Goal: Task Accomplishment & Management: Use online tool/utility

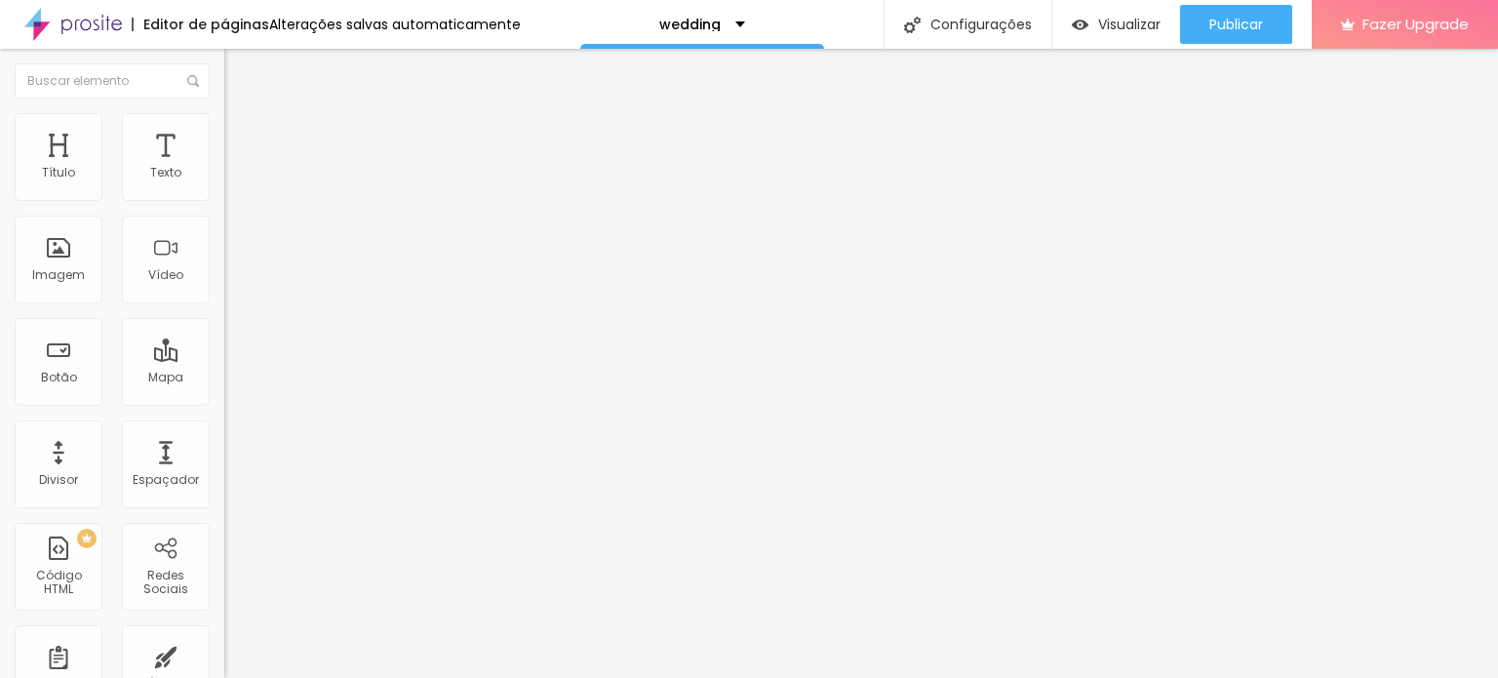
click at [241, 165] on span "Titulo 1" at bounding box center [272, 156] width 63 height 17
click at [242, 133] on span "Avançado" at bounding box center [274, 126] width 64 height 17
click at [242, 115] on span "Estilo" at bounding box center [257, 107] width 30 height 17
click at [241, 168] on span "Titulo 1" at bounding box center [272, 153] width 63 height 27
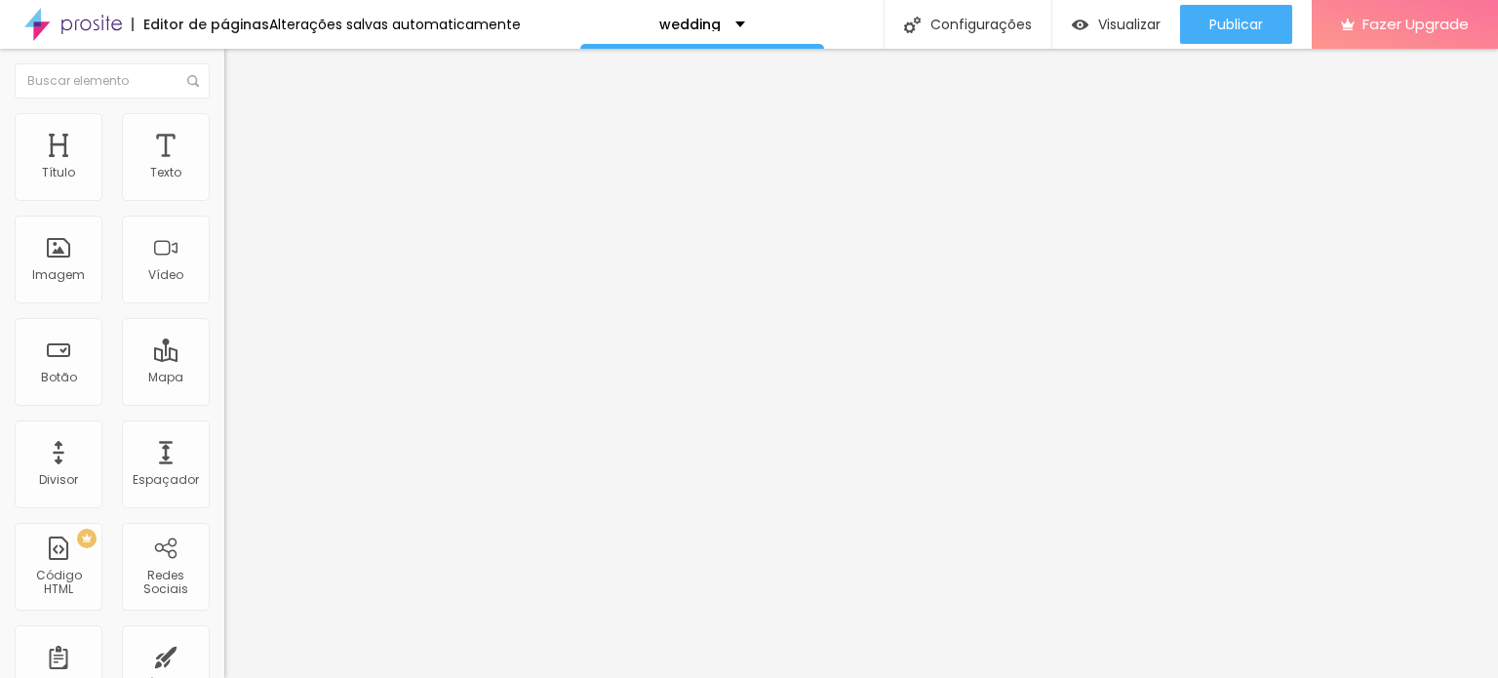
click at [241, 168] on span "Titulo 1" at bounding box center [272, 153] width 63 height 27
click at [224, 126] on li "Avançado" at bounding box center [336, 123] width 224 height 20
click at [224, 113] on li "Estilo" at bounding box center [336, 104] width 224 height 20
click at [239, 63] on img "button" at bounding box center [247, 71] width 16 height 16
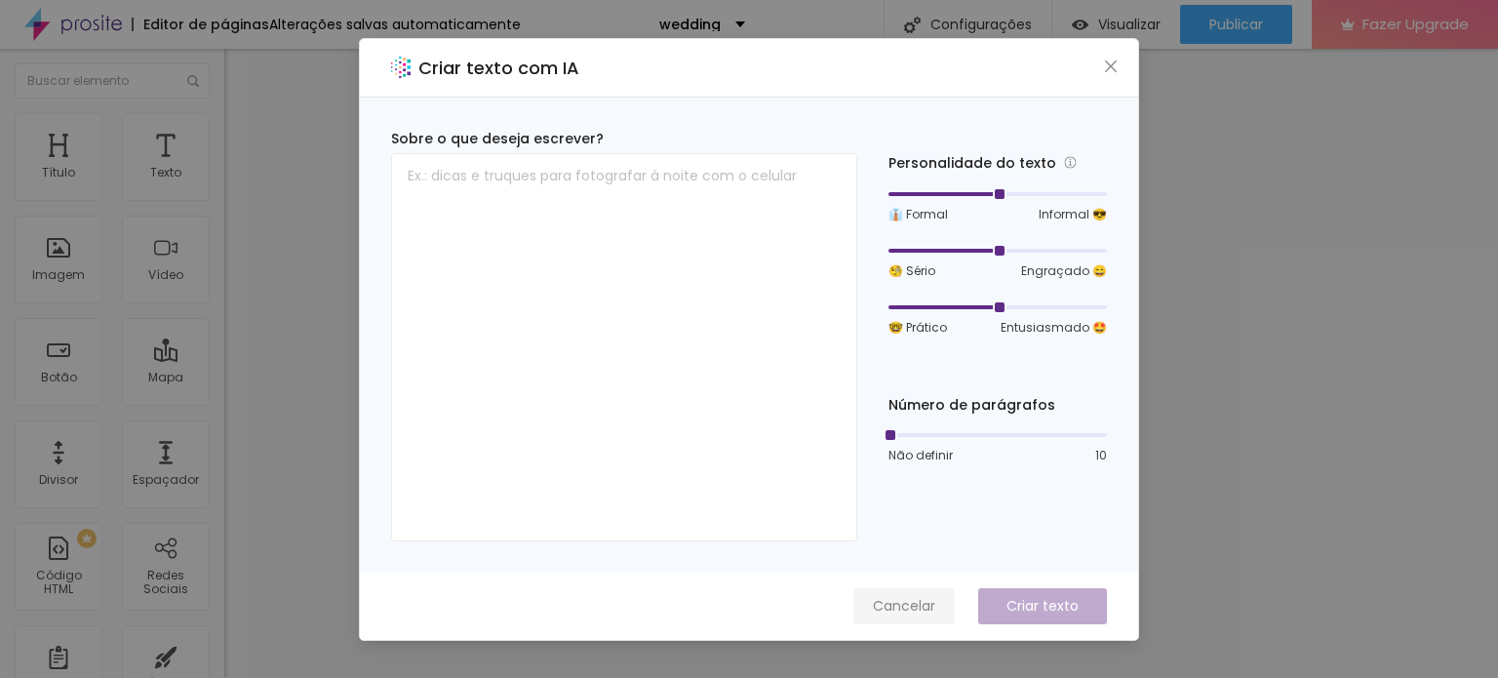
click at [920, 604] on span "Cancelar" at bounding box center [904, 606] width 62 height 20
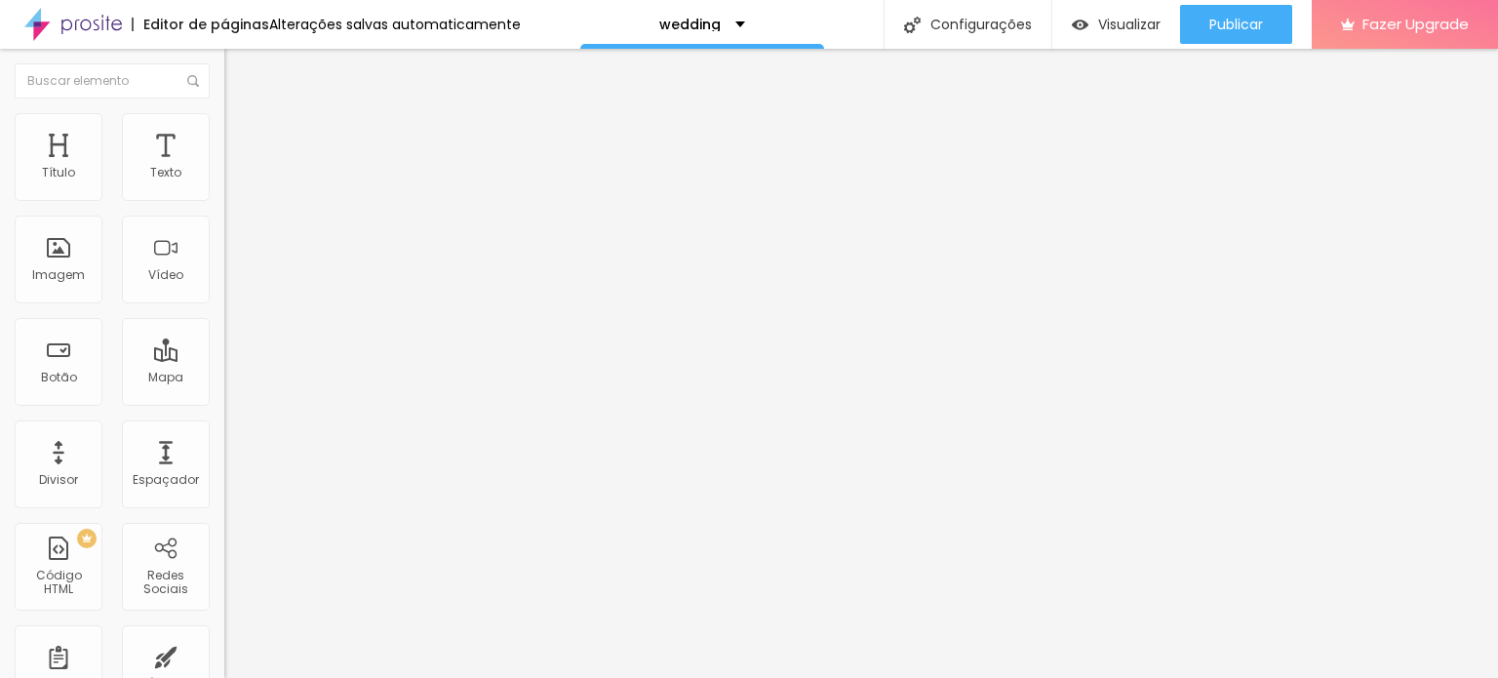
click at [239, 78] on div "Editar Título" at bounding box center [294, 71] width 111 height 16
click at [137, 156] on div "Texto" at bounding box center [166, 157] width 88 height 88
click at [93, 164] on div "Título" at bounding box center [59, 157] width 88 height 88
click at [242, 131] on span "Avançado" at bounding box center [274, 126] width 64 height 17
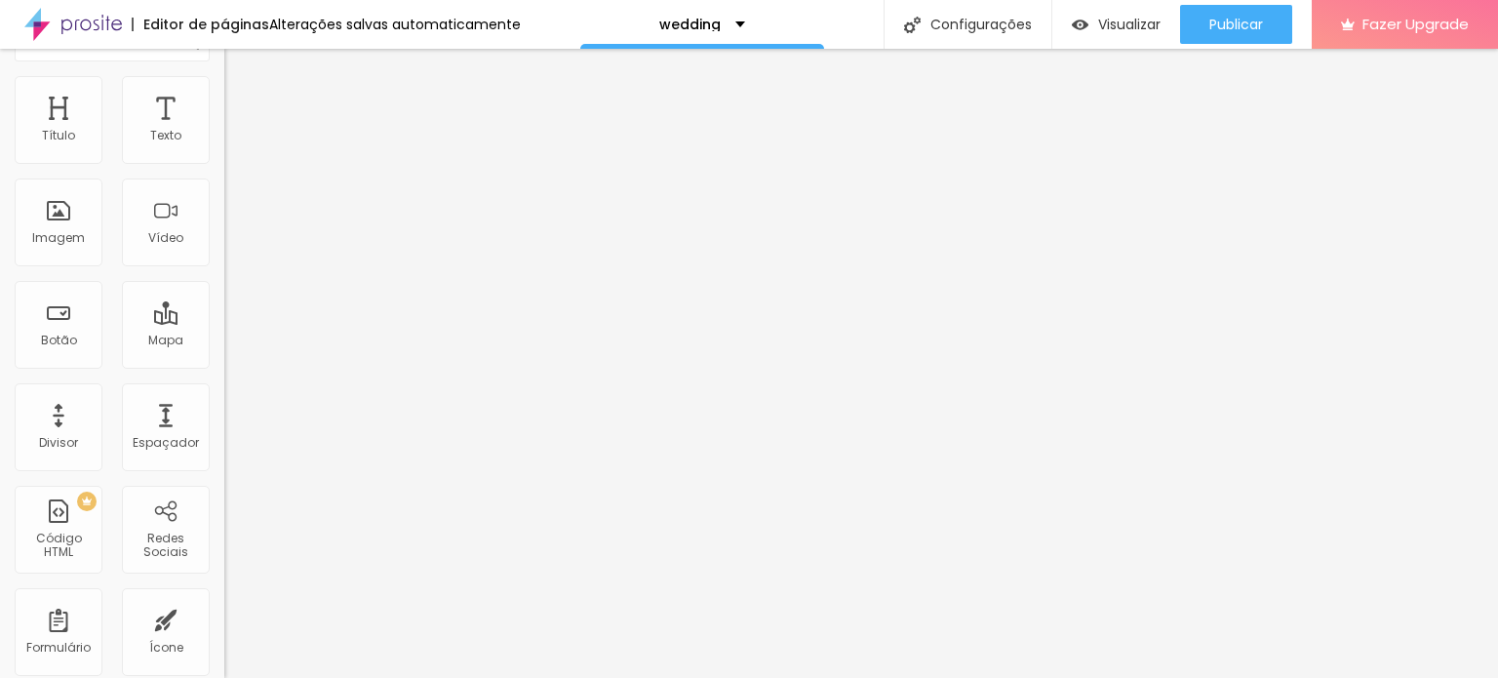
scroll to position [57, 0]
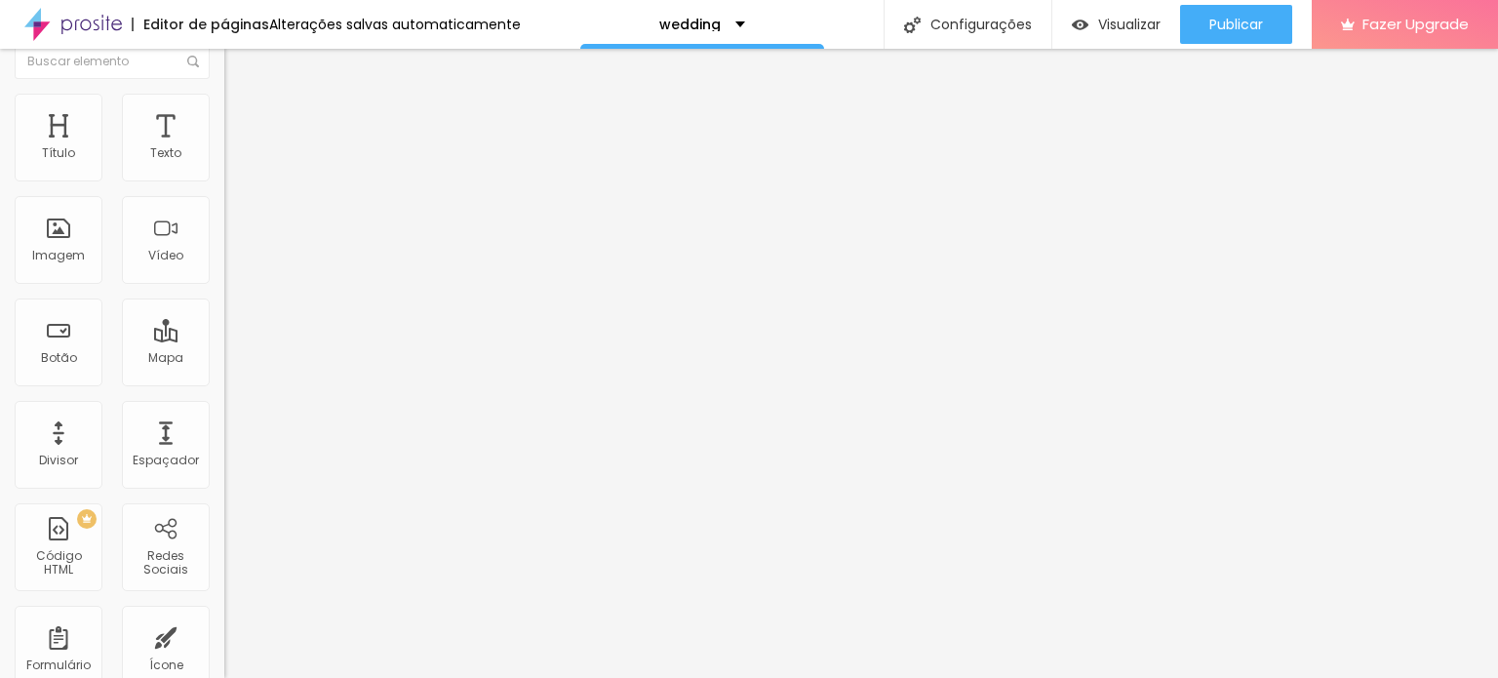
scroll to position [0, 0]
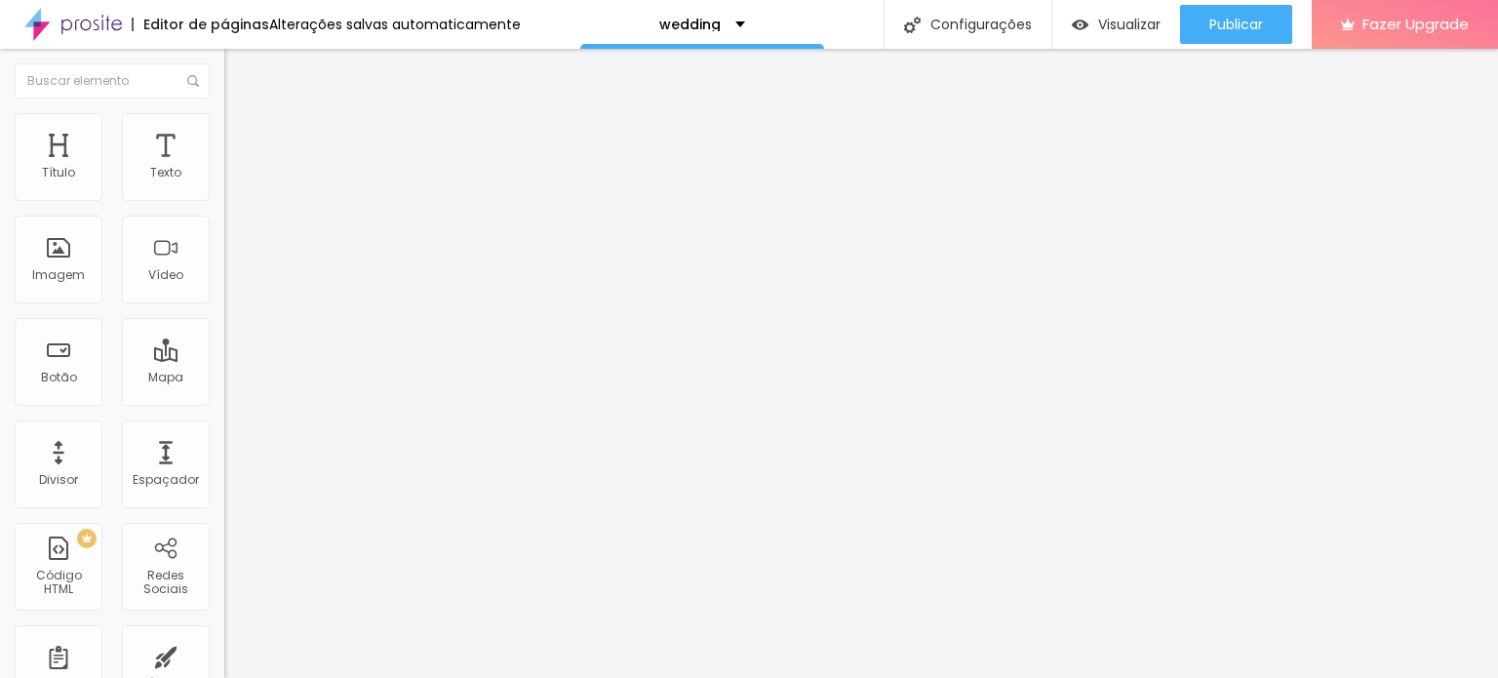
click at [242, 115] on span "Estilo" at bounding box center [257, 107] width 30 height 17
click at [241, 168] on span "Titulo 1" at bounding box center [272, 153] width 63 height 27
click at [241, 165] on span "Titulo 1" at bounding box center [272, 156] width 63 height 17
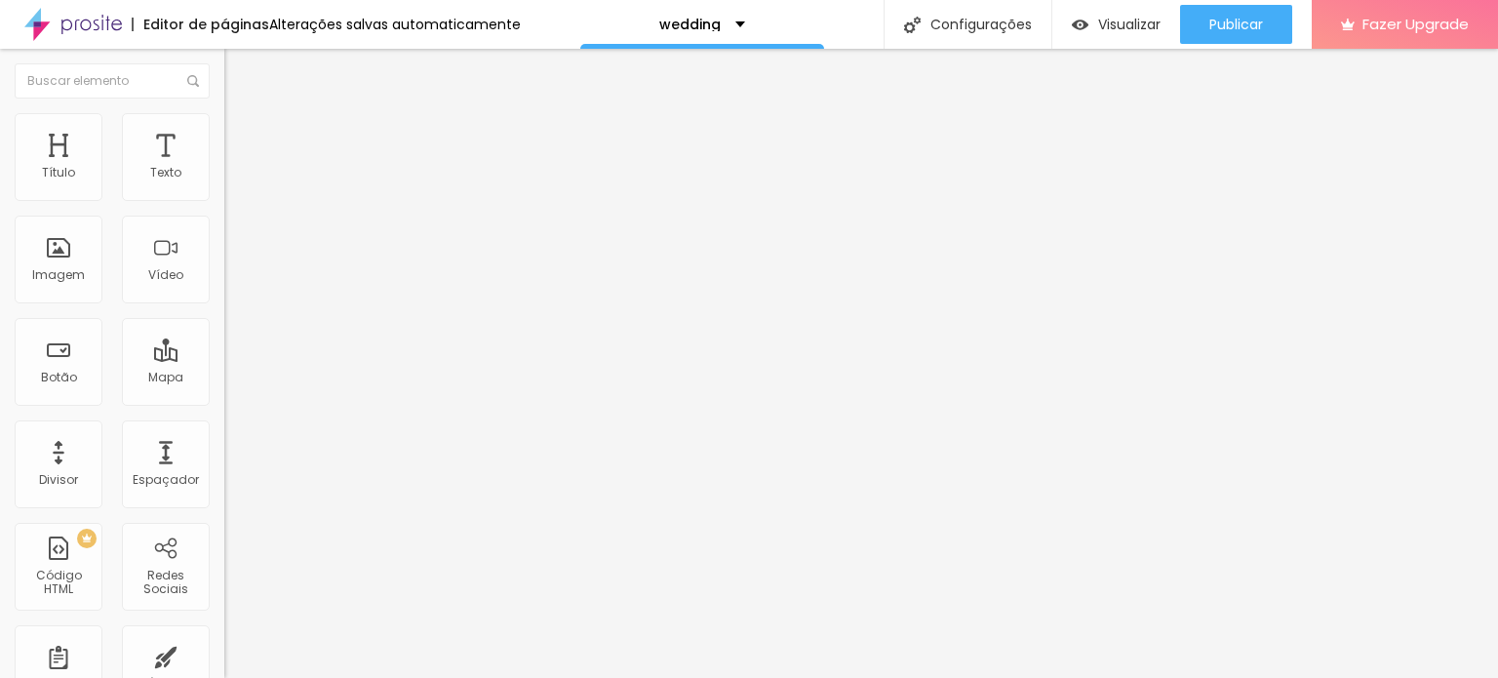
click at [224, 168] on span "Trocar imagem" at bounding box center [277, 159] width 106 height 17
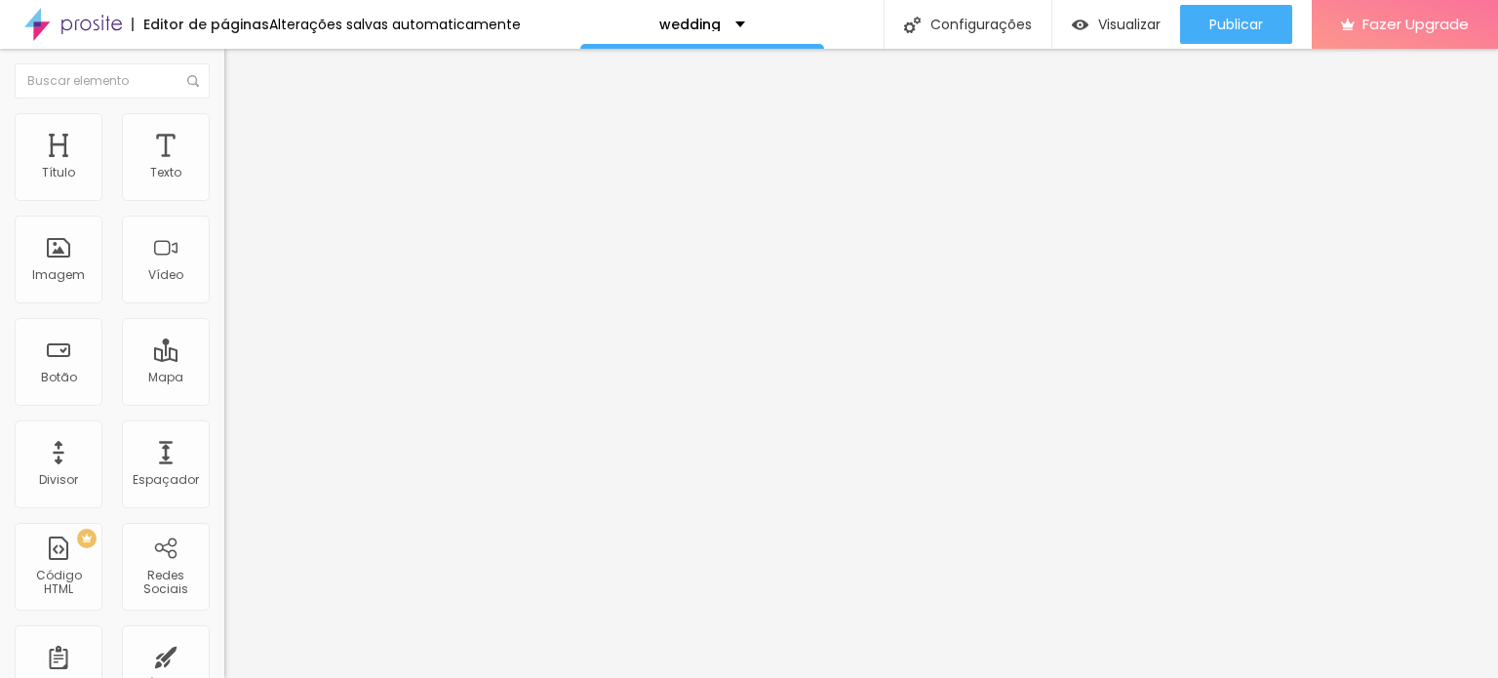
click at [224, 168] on span "Trocar imagem" at bounding box center [277, 159] width 106 height 17
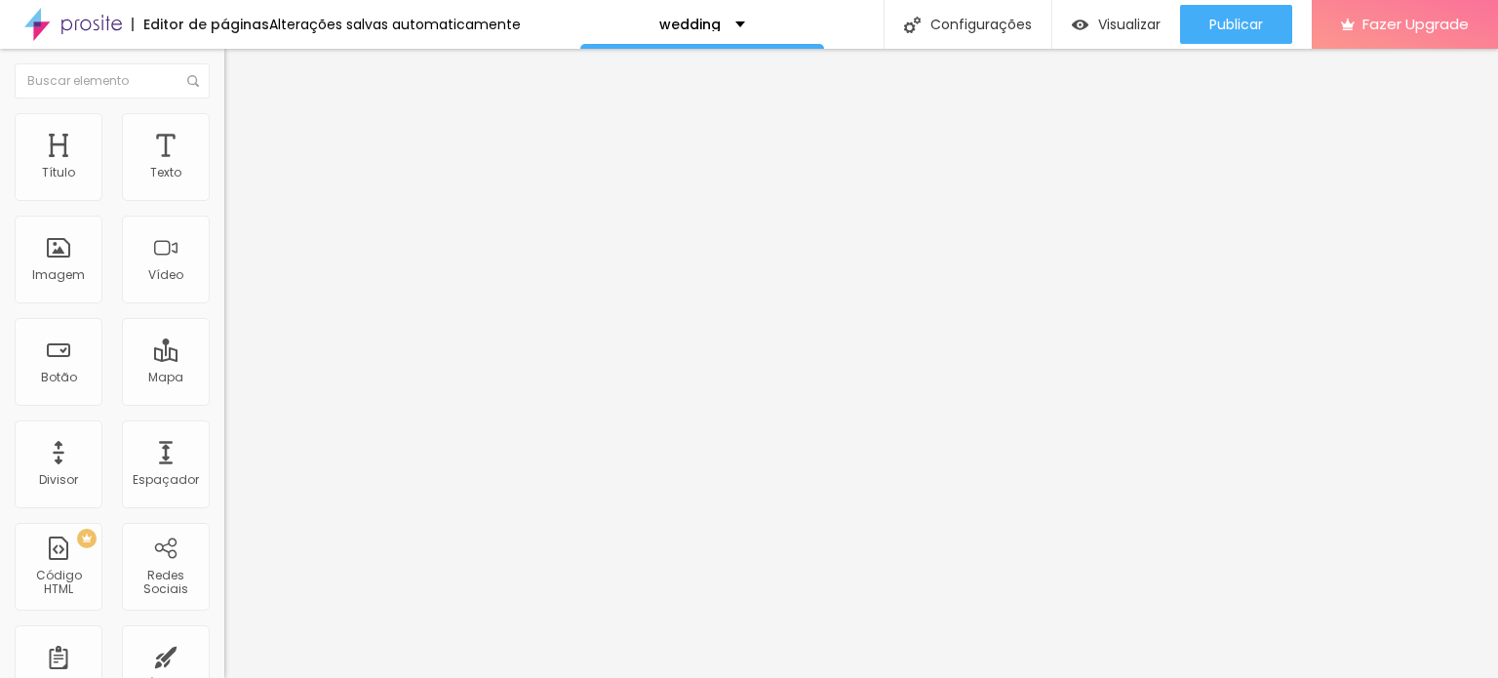
type input "99"
type input "97"
type input "96"
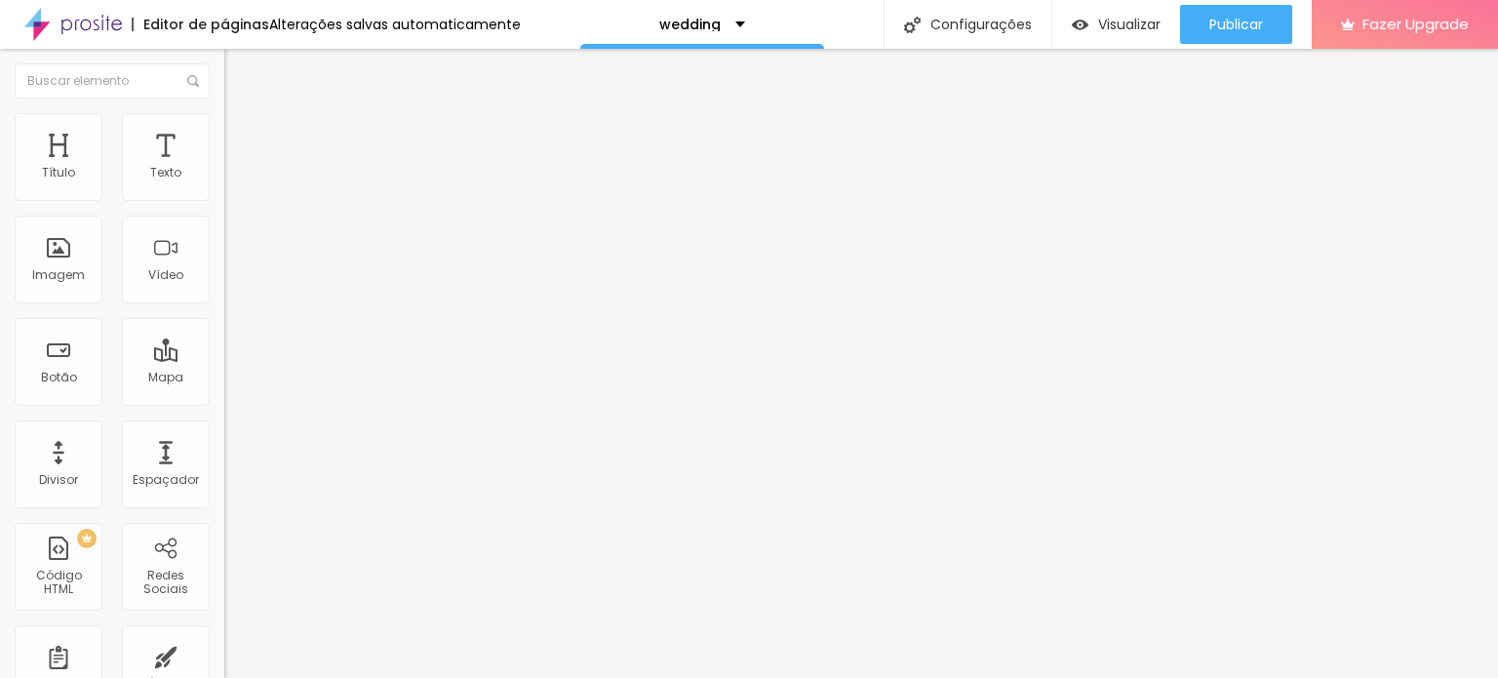
type input "96"
type input "95"
type input "91"
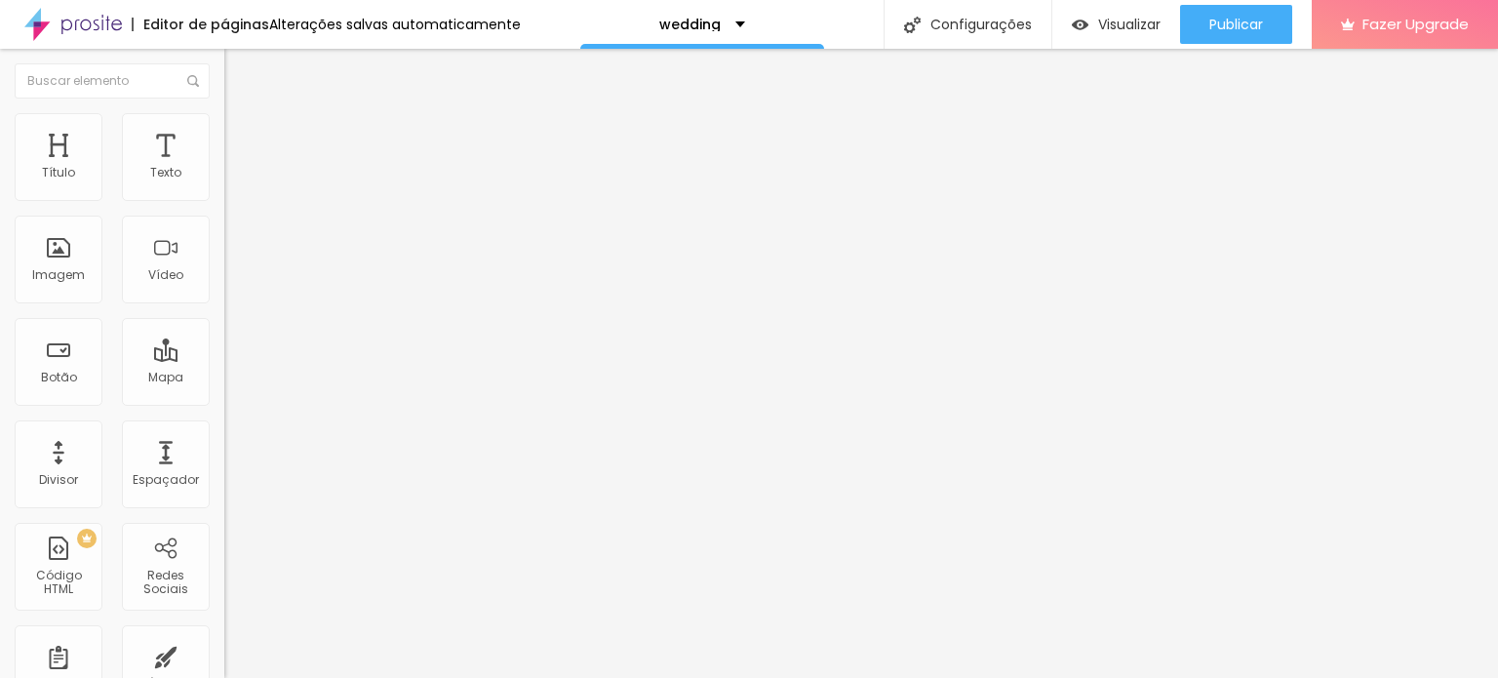
type input "89"
type input "88"
type input "87"
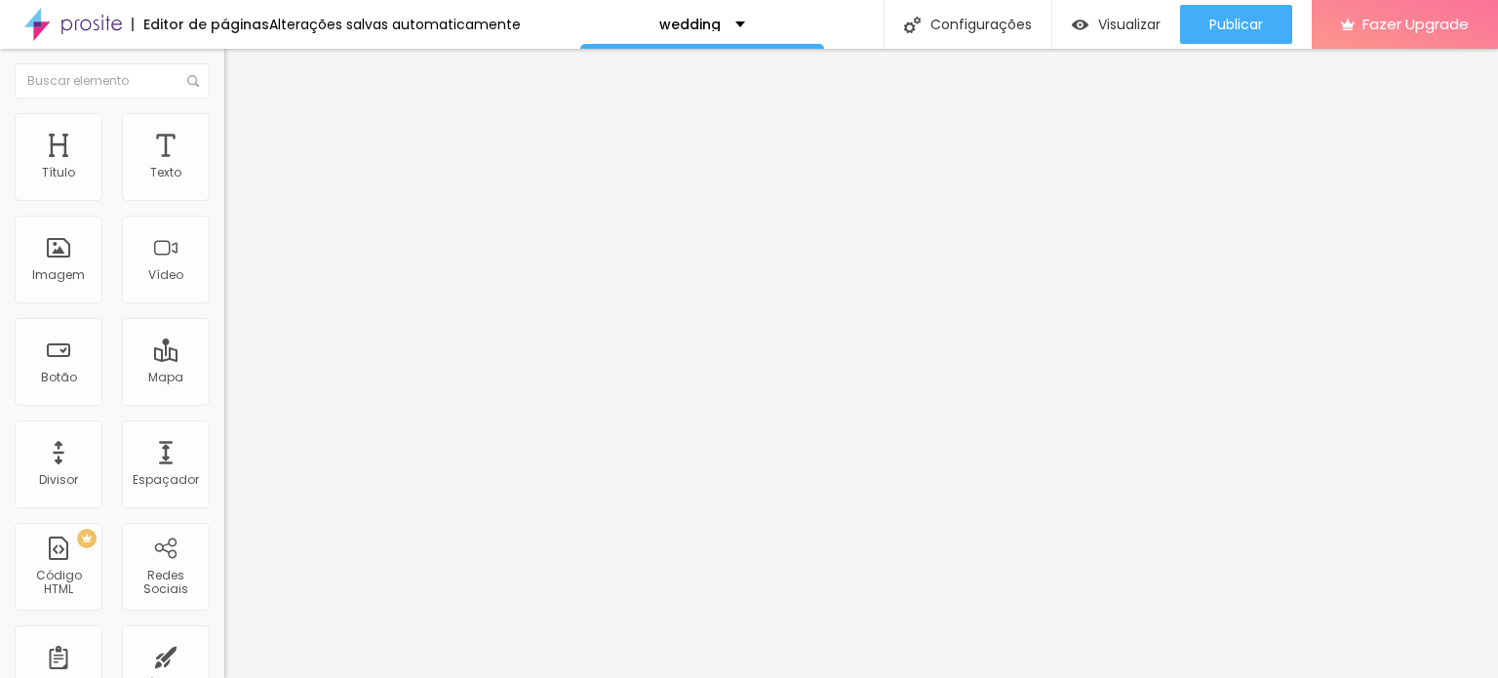
type input "87"
type input "85"
type input "84"
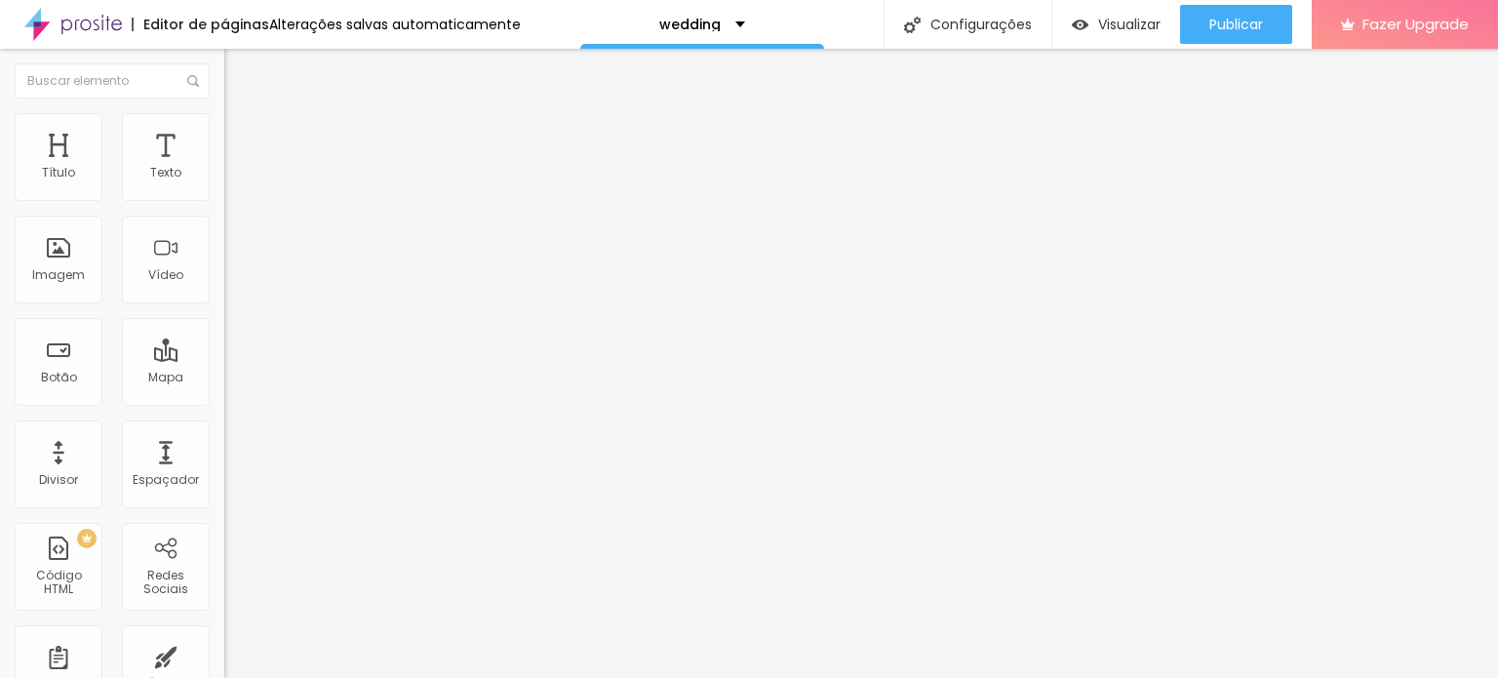
type input "83"
type input "82"
type input "80"
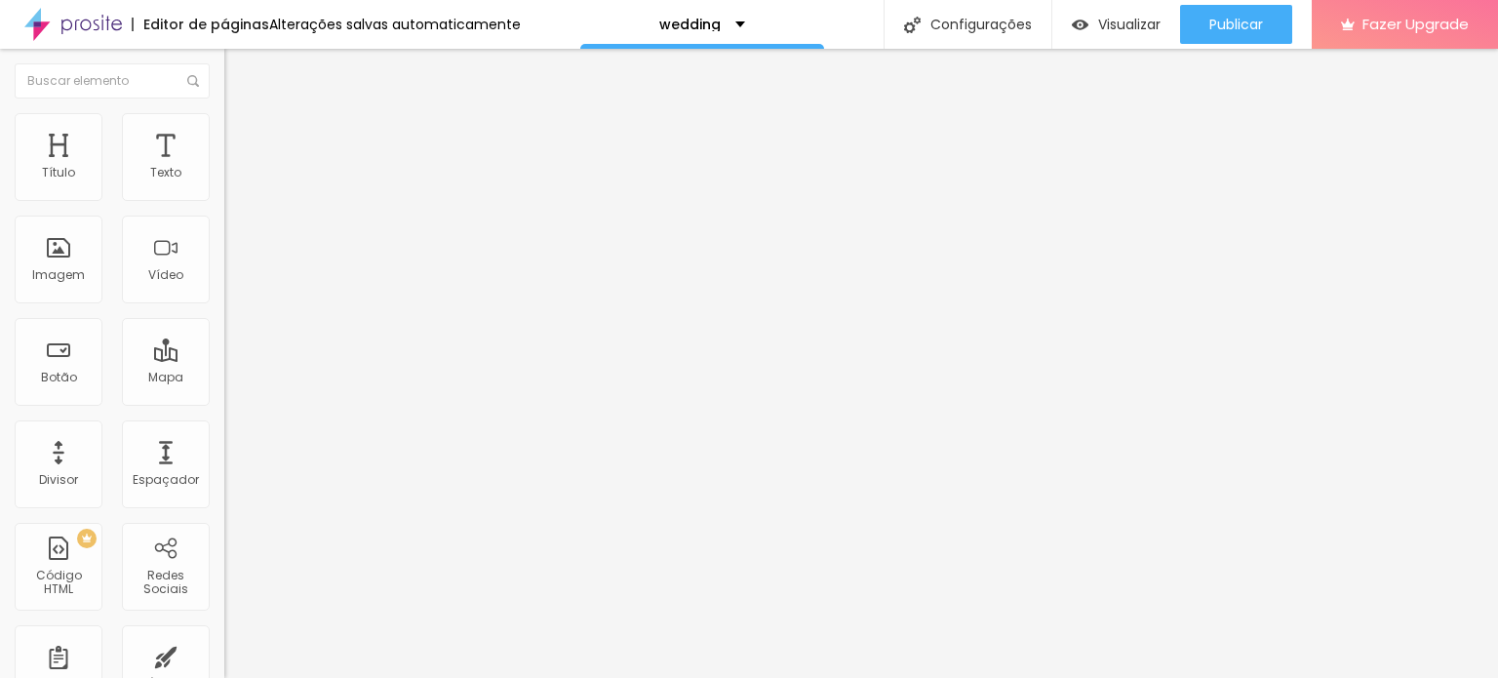
type input "80"
type input "78"
type input "76"
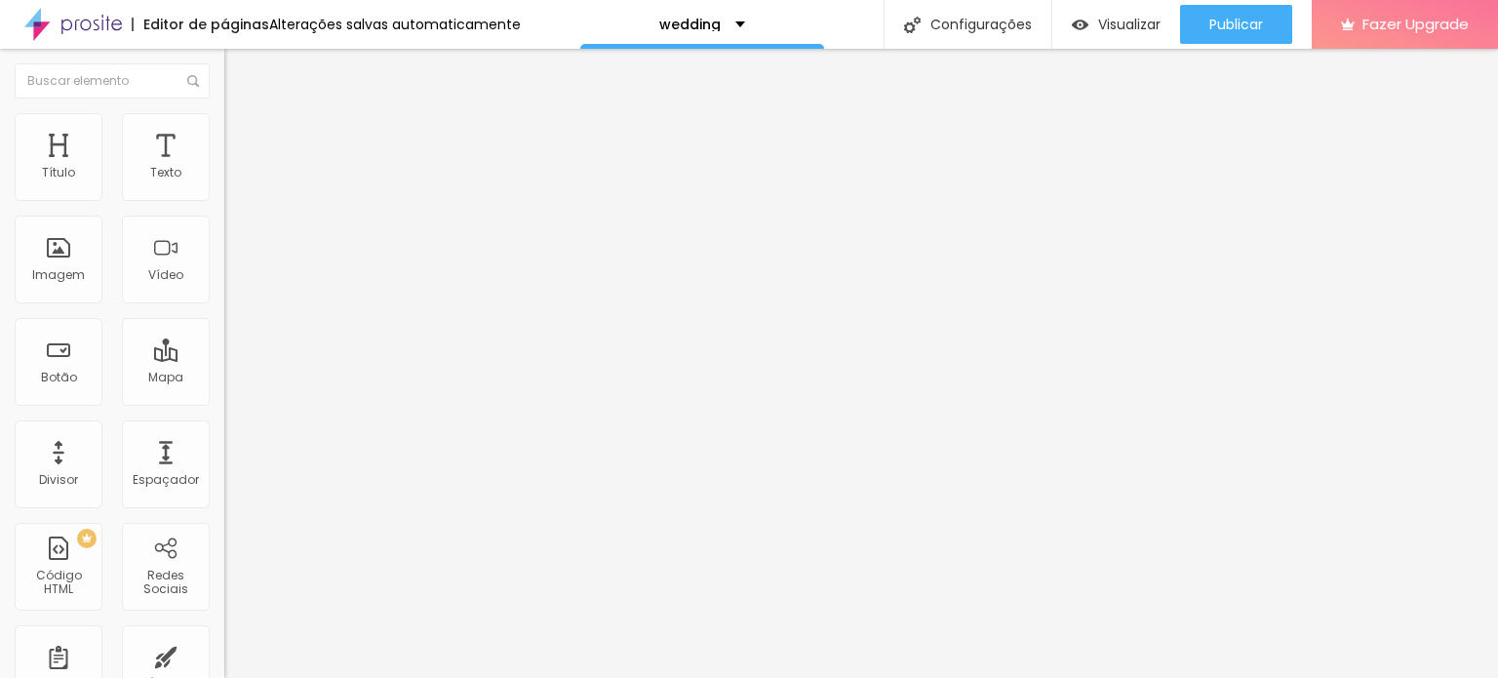
type input "75"
type input "74"
type input "72"
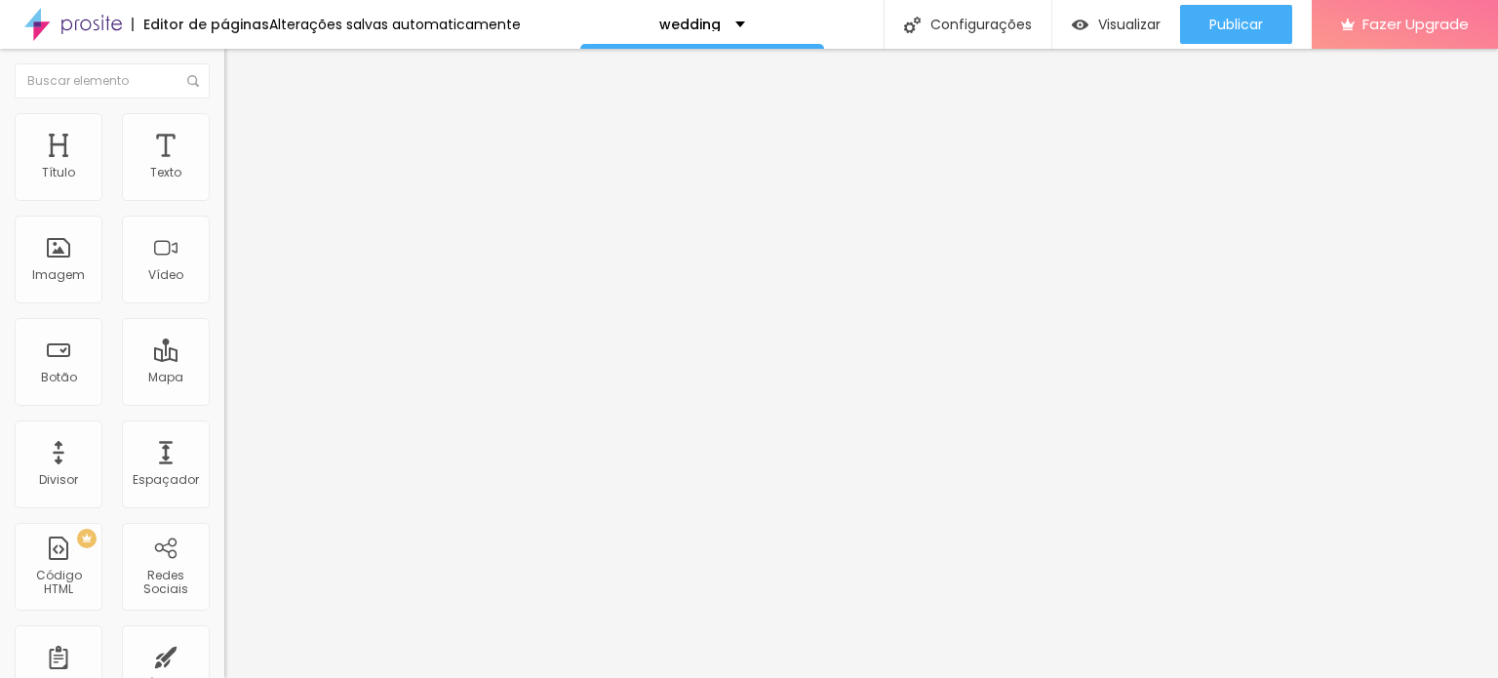
type input "72"
type input "68"
type input "65"
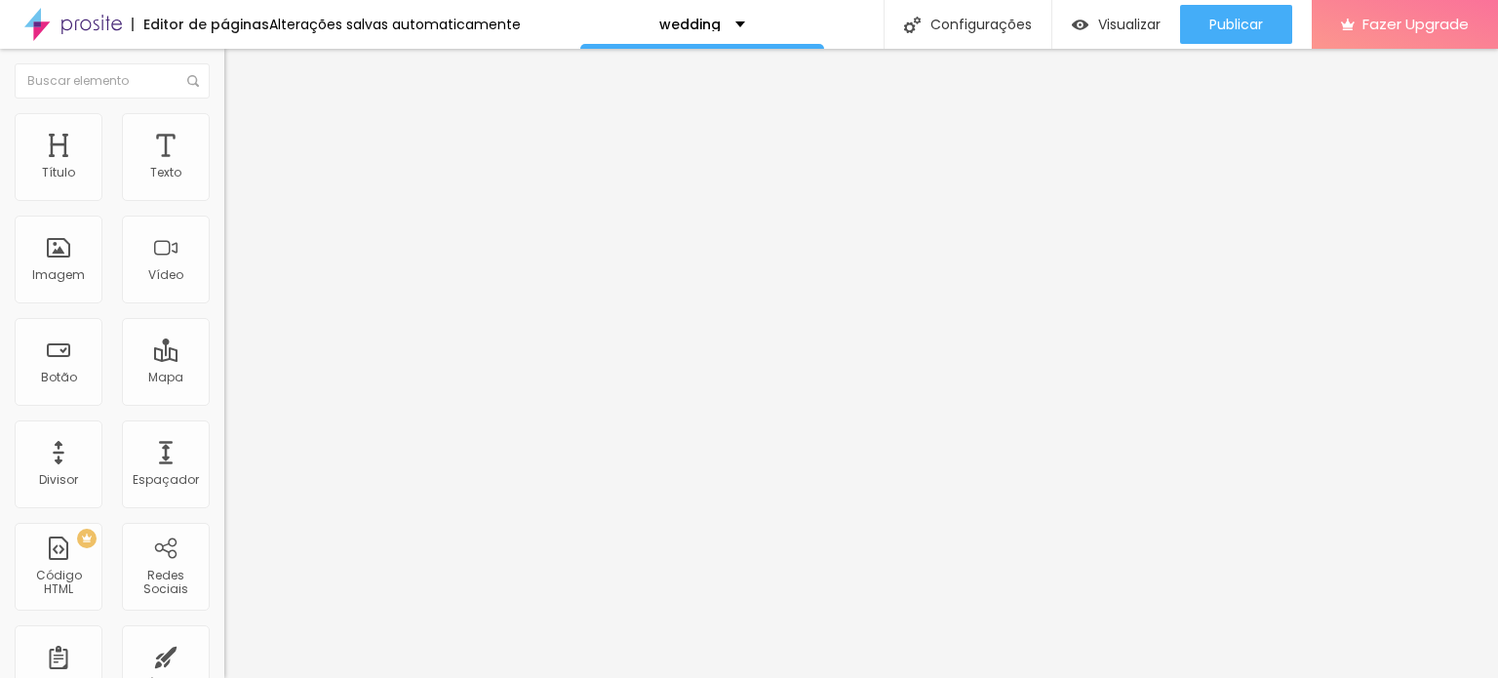
type input "63"
type input "61"
type input "59"
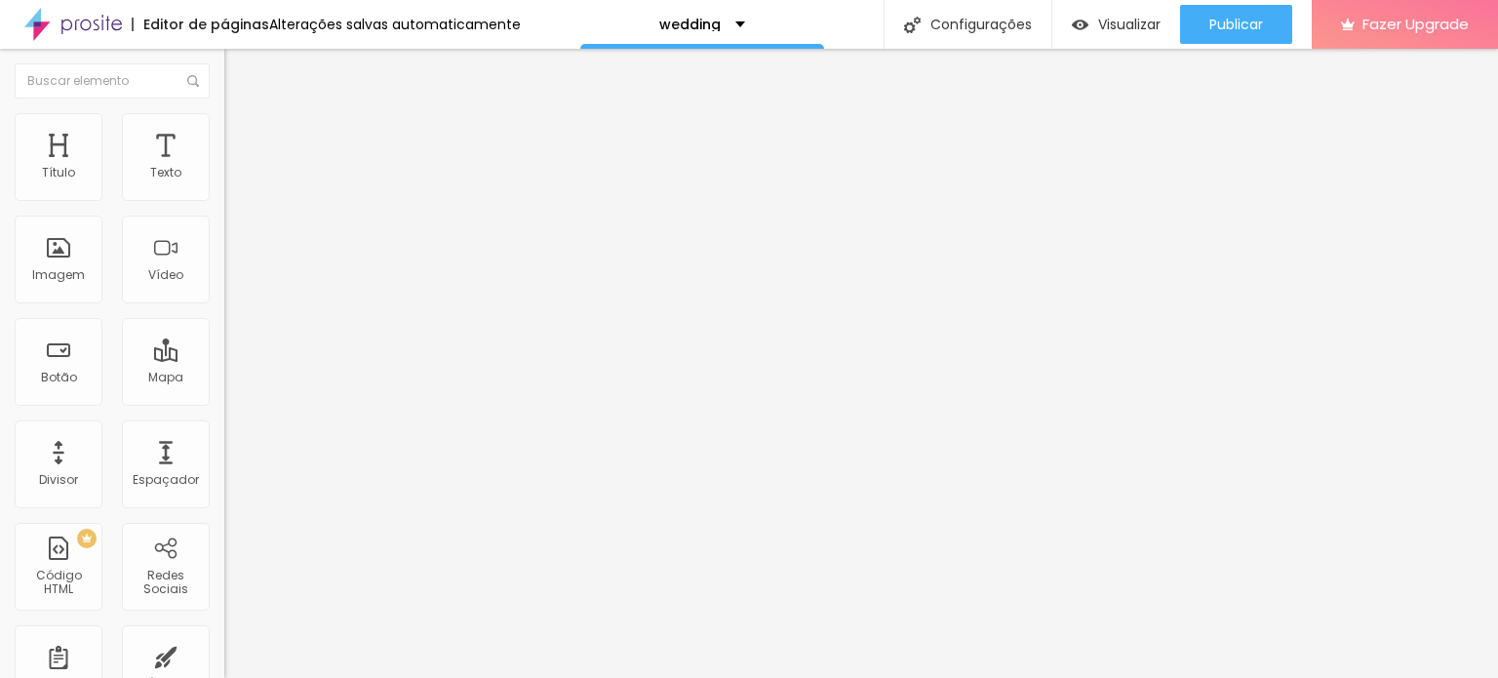
type input "59"
type input "56"
type input "55"
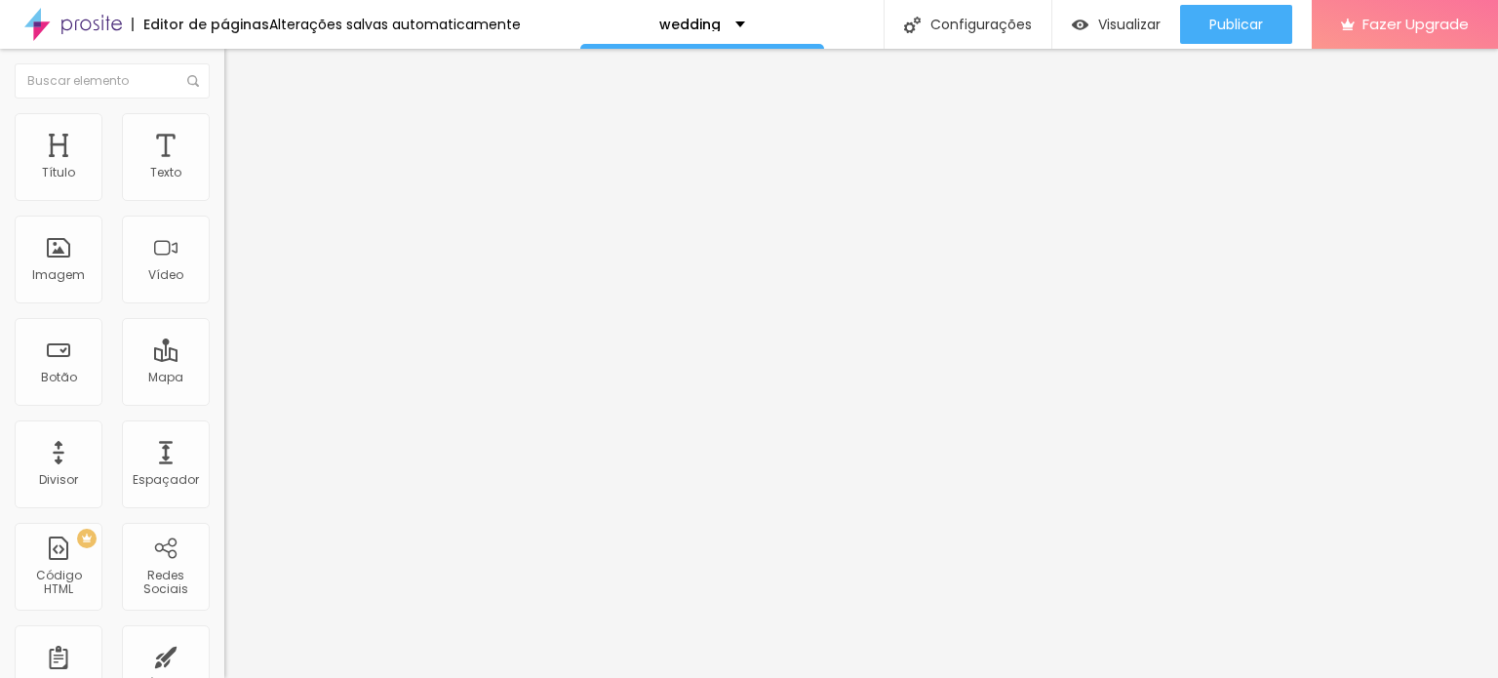
type input "53"
type input "51"
type input "49"
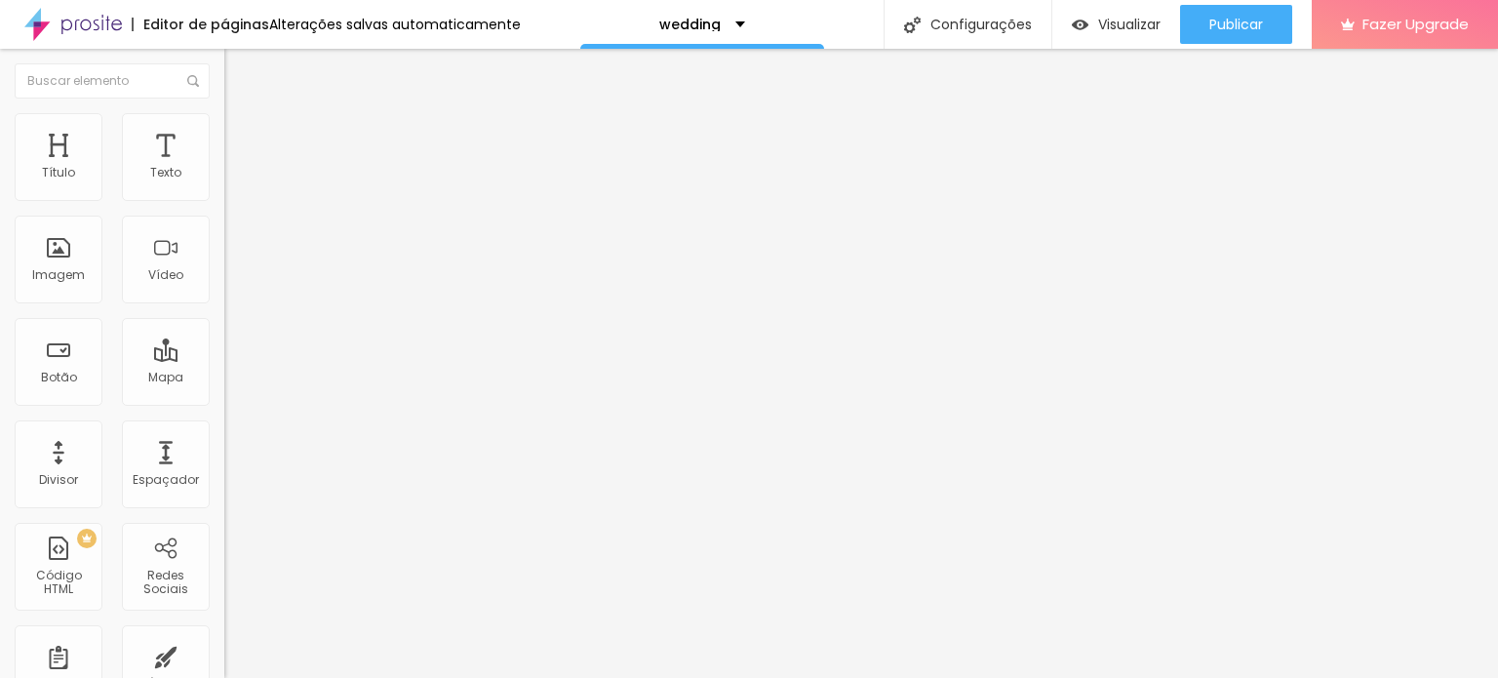
type input "49"
type input "48"
type input "46"
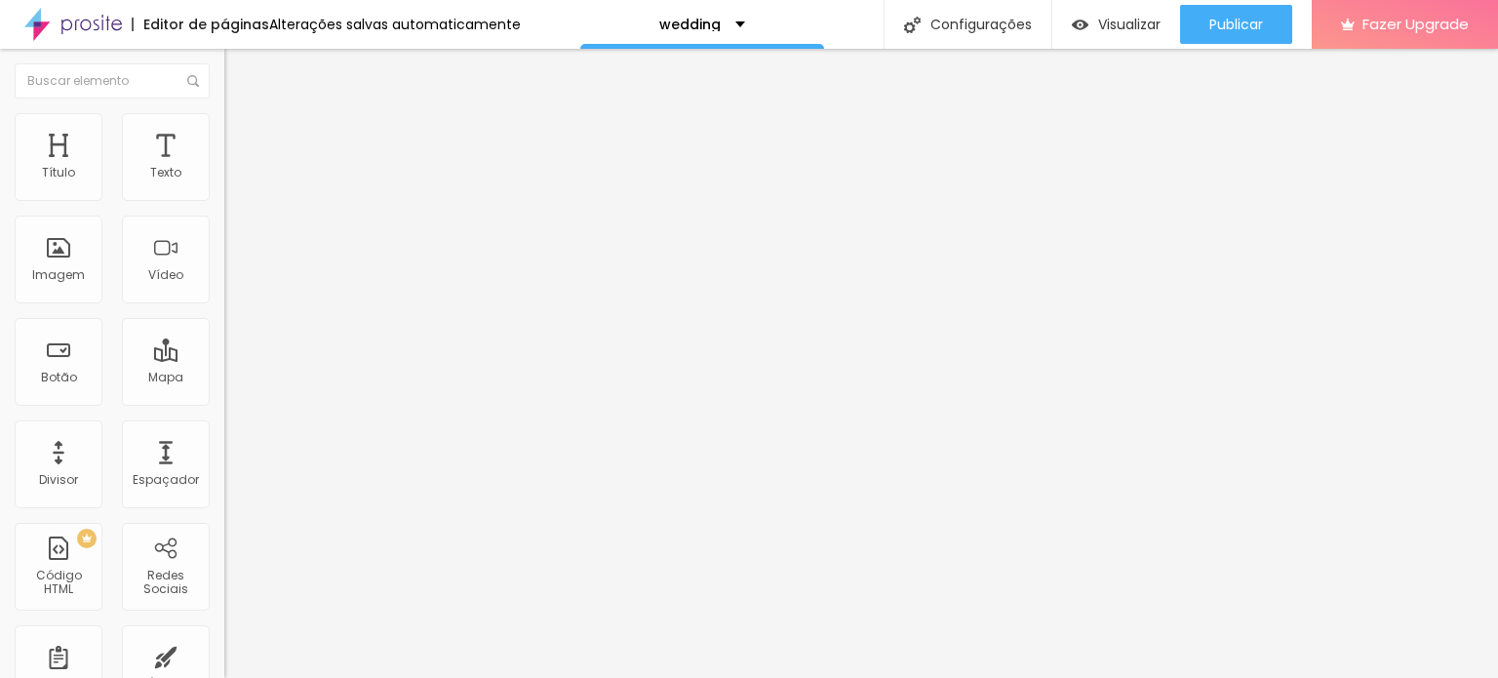
type input "40"
type input "37"
type input "38"
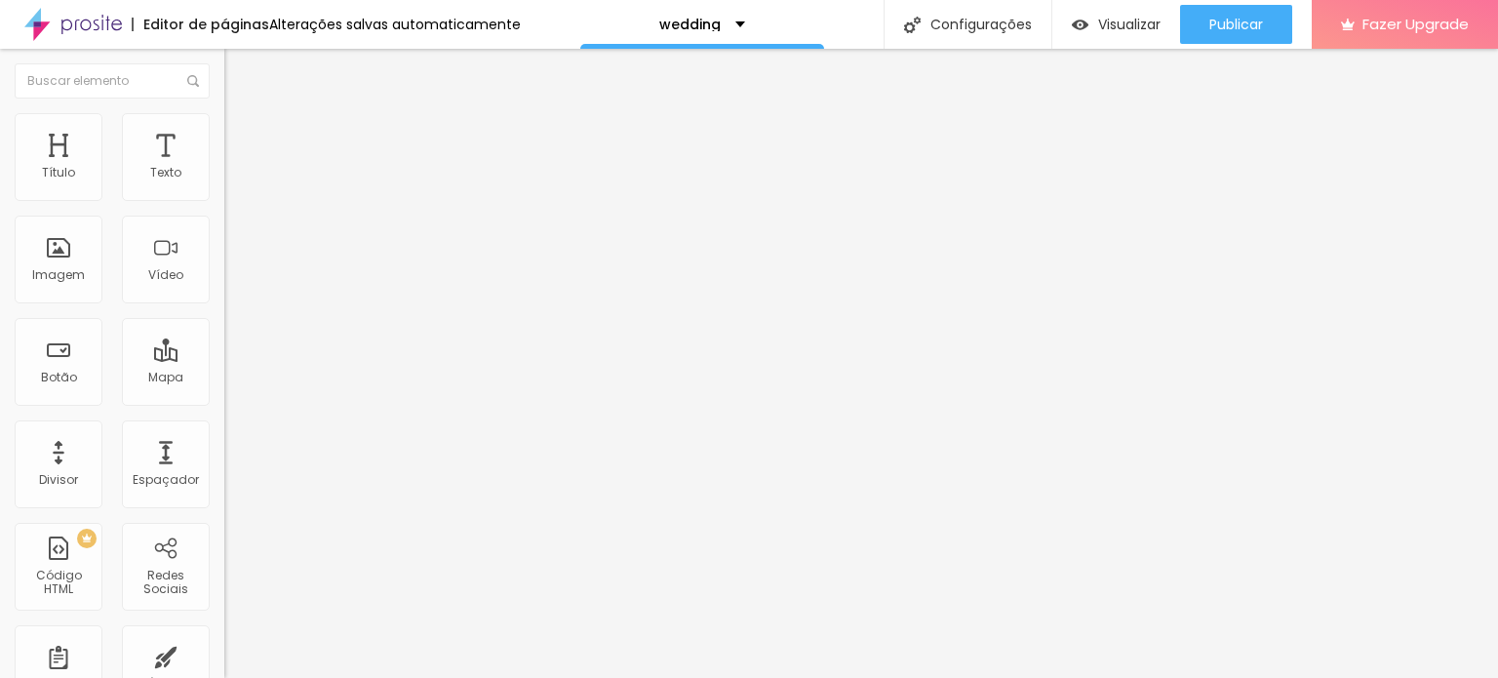
type input "38"
type input "50"
type input "53"
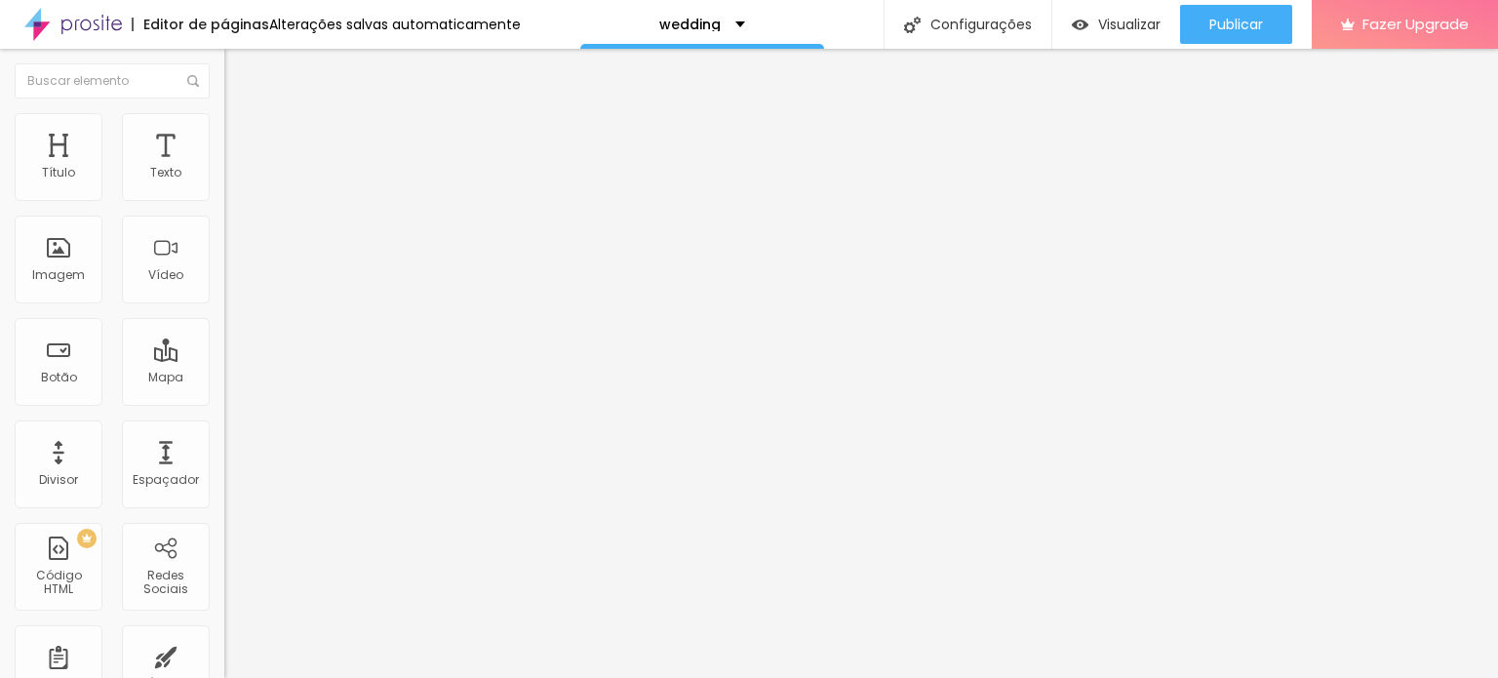
type input "56"
type input "58"
type input "62"
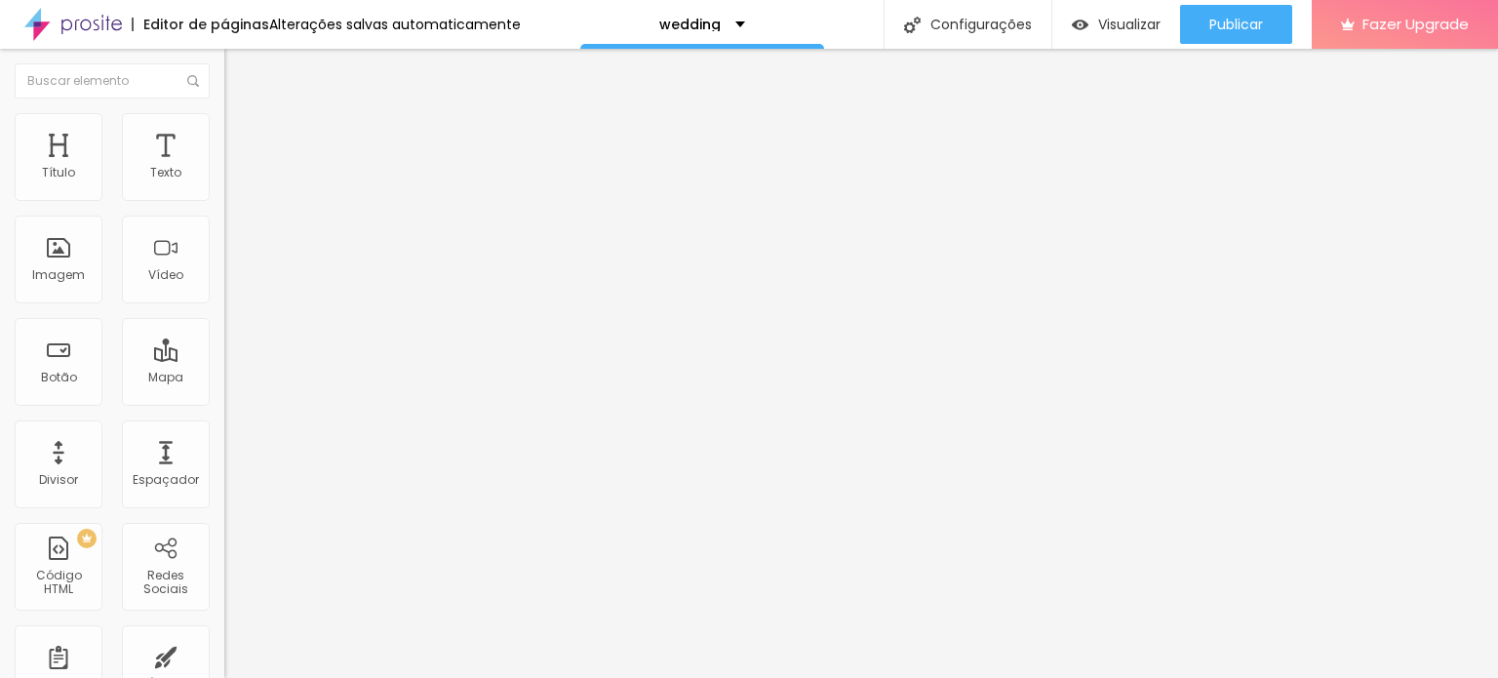
type input "62"
type input "65"
type input "66"
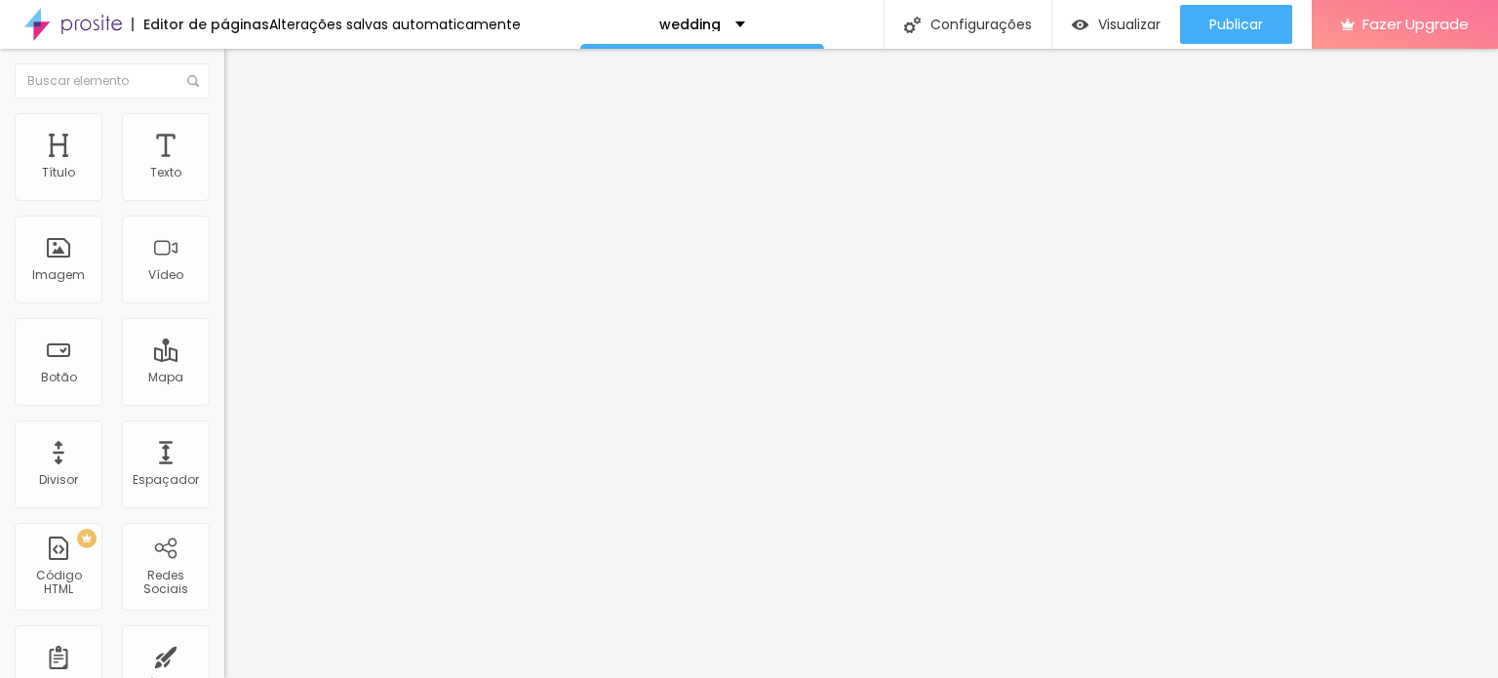
type input "67"
type input "68"
type input "70"
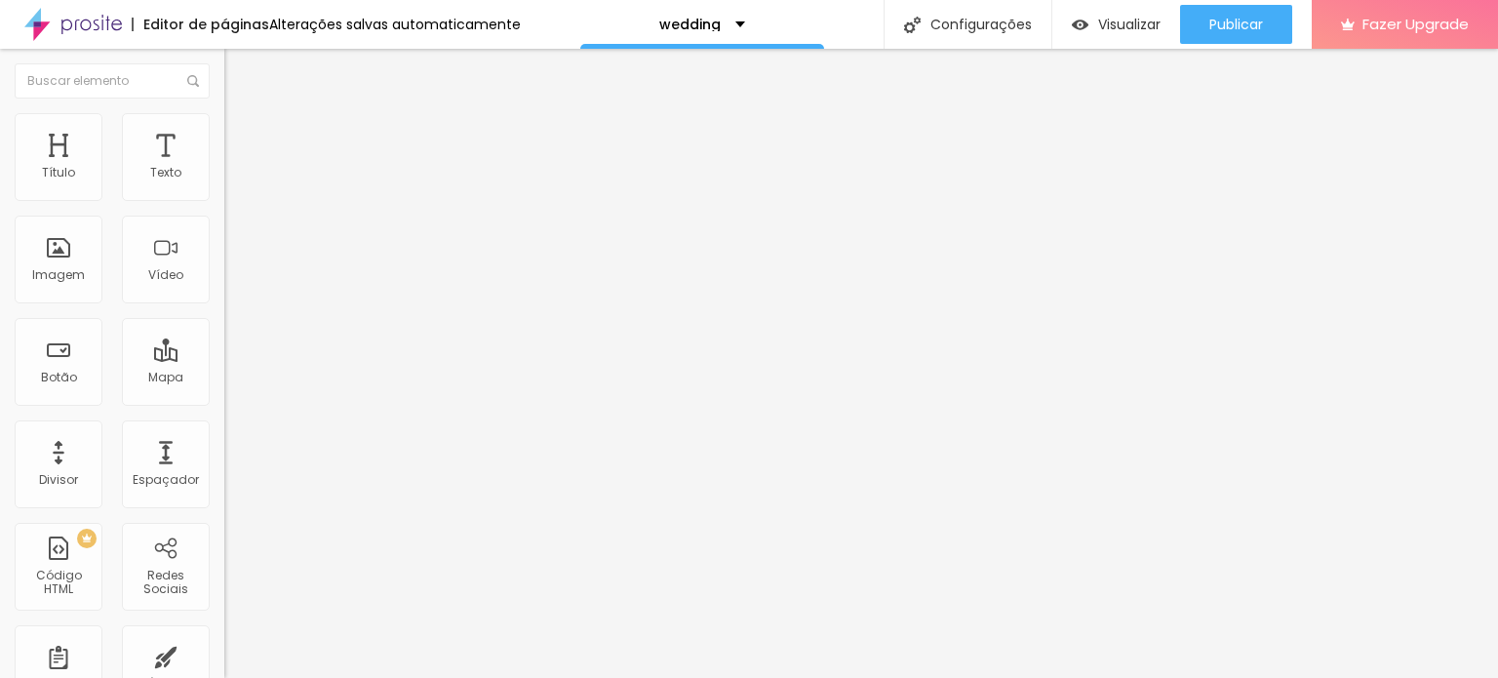
type input "70"
type input "72"
type input "75"
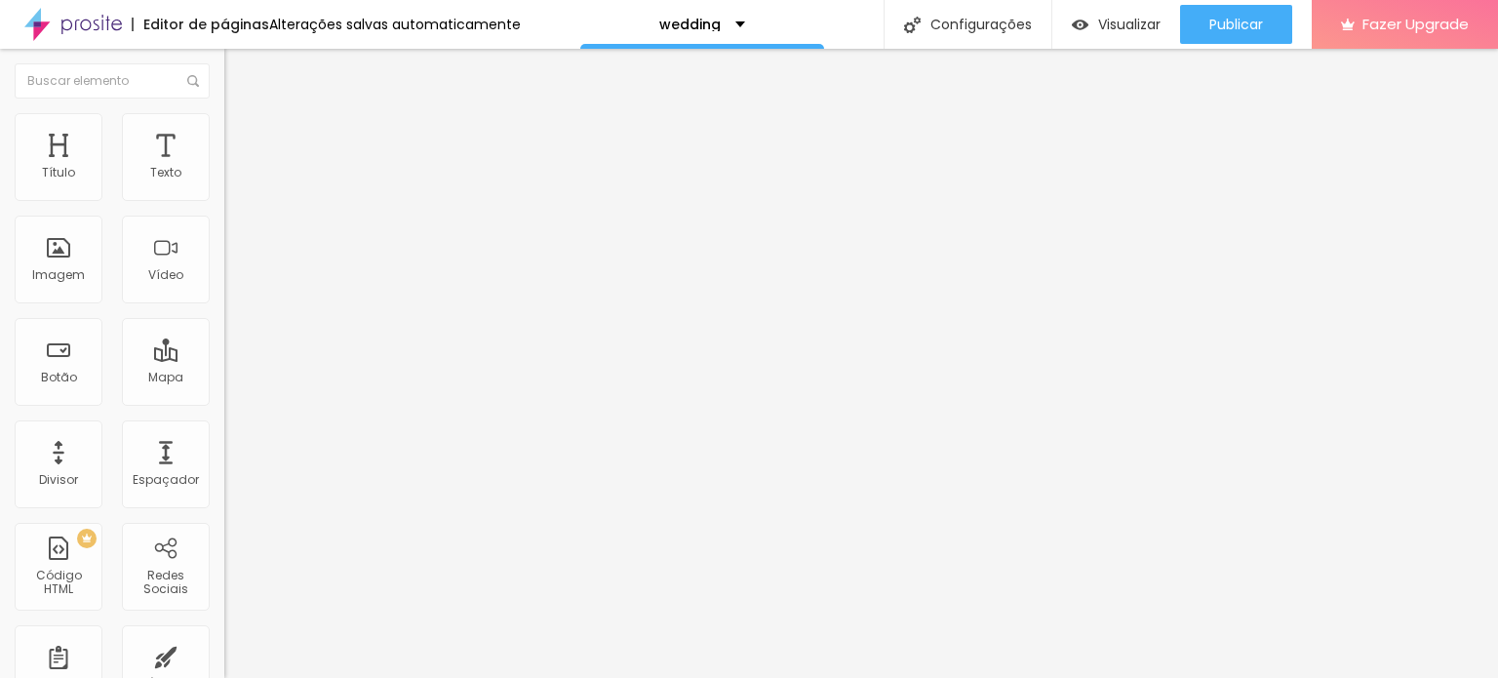
type input "76"
type input "78"
type input "80"
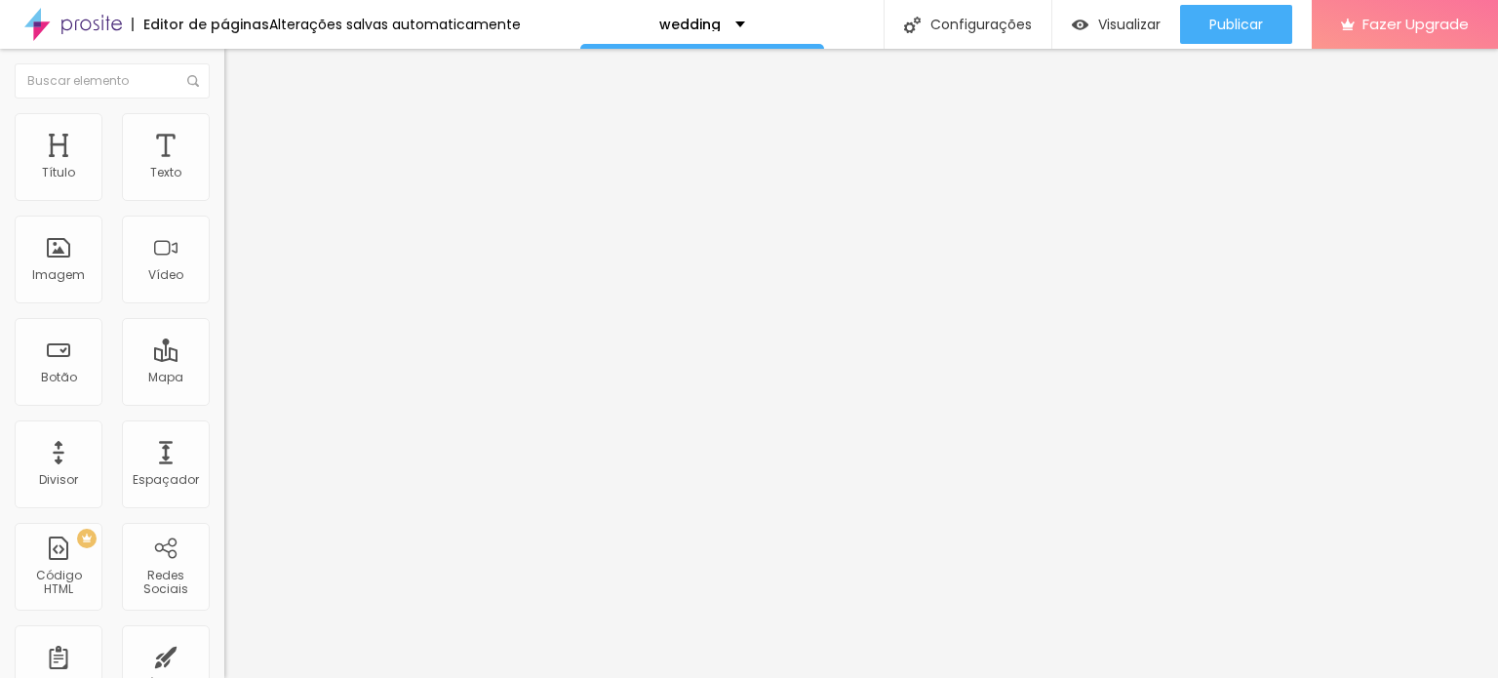
type input "80"
type input "81"
type input "82"
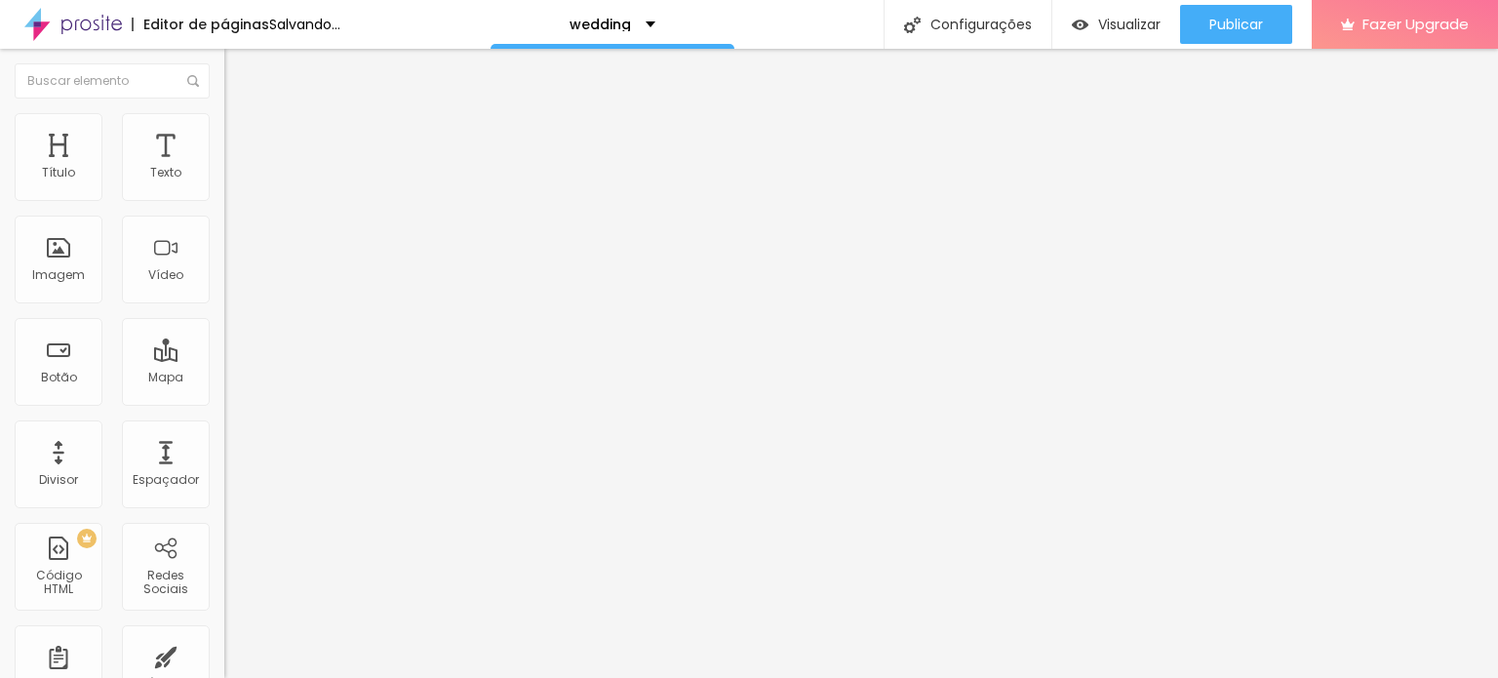
type input "77"
type input "68"
type input "67"
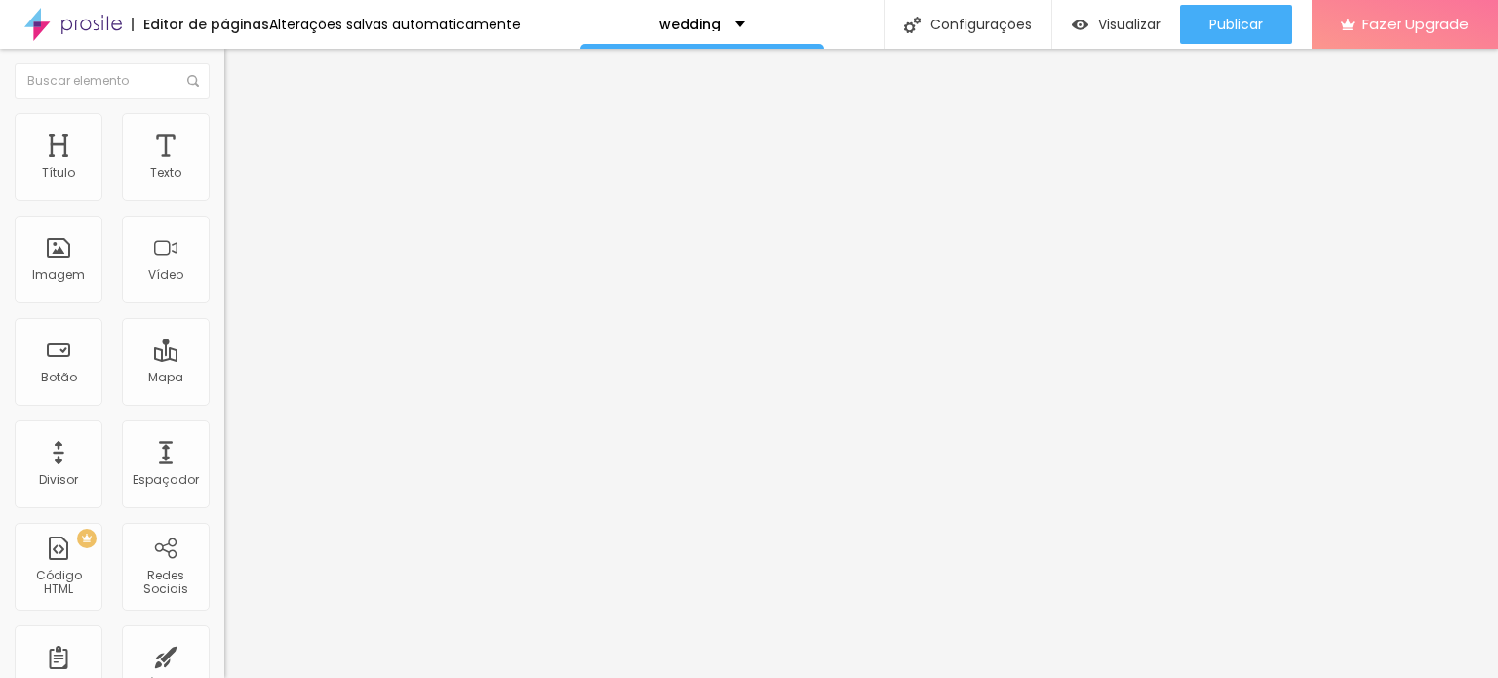
type input "67"
type input "66"
type input "65"
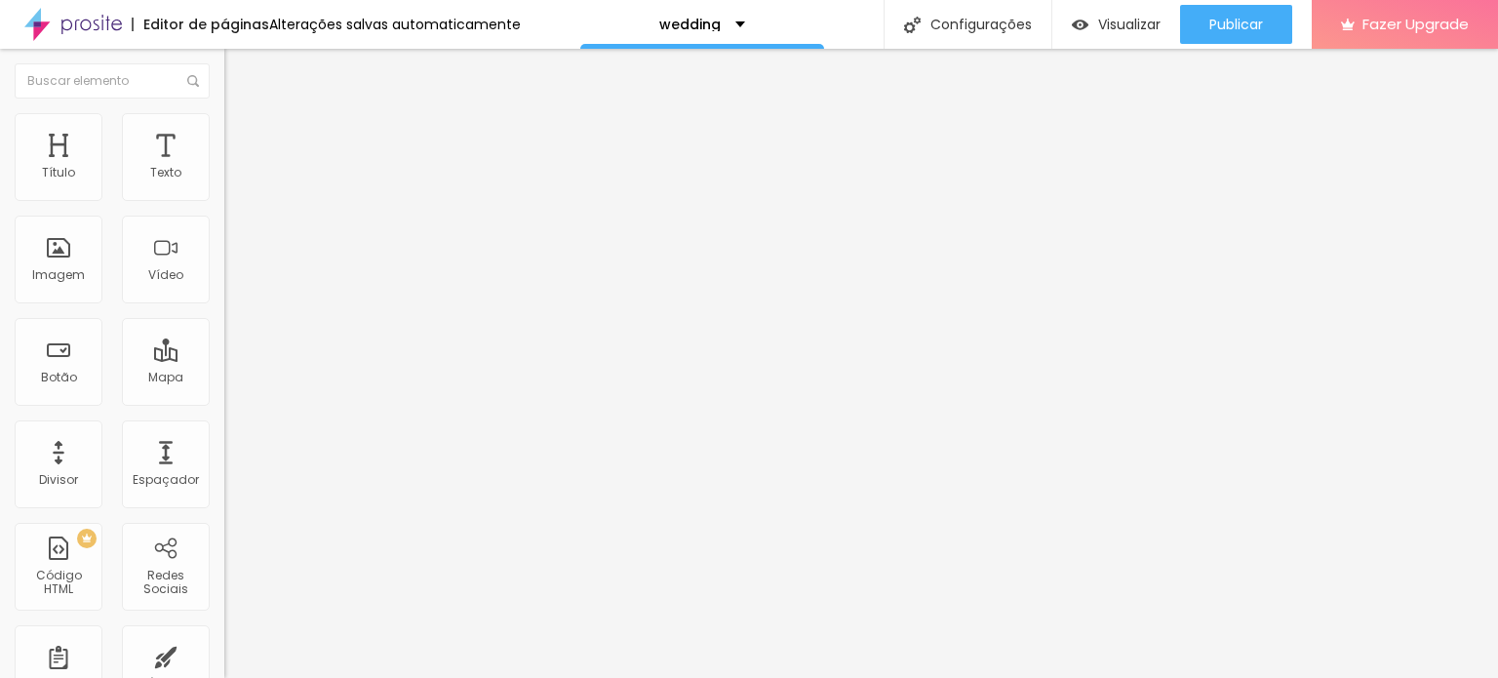
type input "64"
drag, startPoint x: 168, startPoint y: 409, endPoint x: 114, endPoint y: 412, distance: 53.7
type input "64"
click at [224, 460] on input "range" at bounding box center [287, 468] width 126 height 16
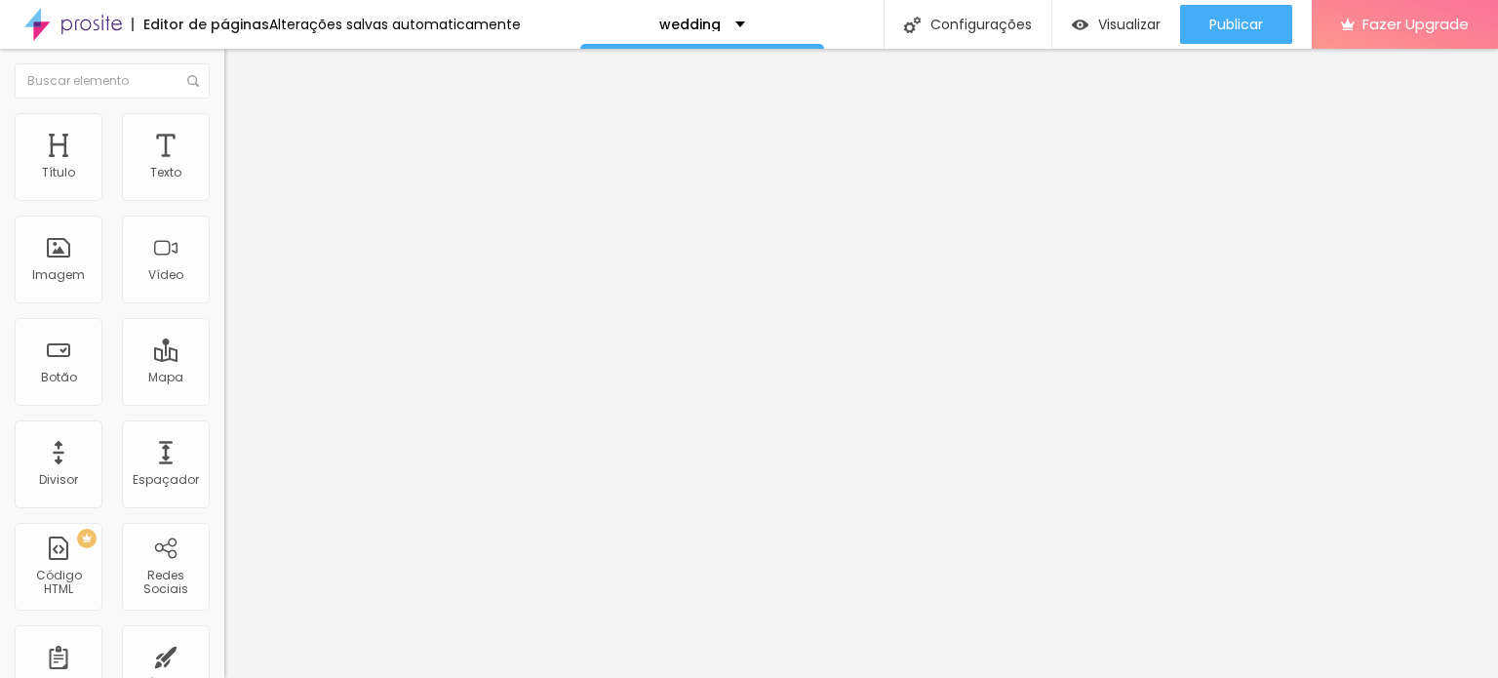
click at [224, 168] on span "Trocar imagem" at bounding box center [277, 159] width 106 height 17
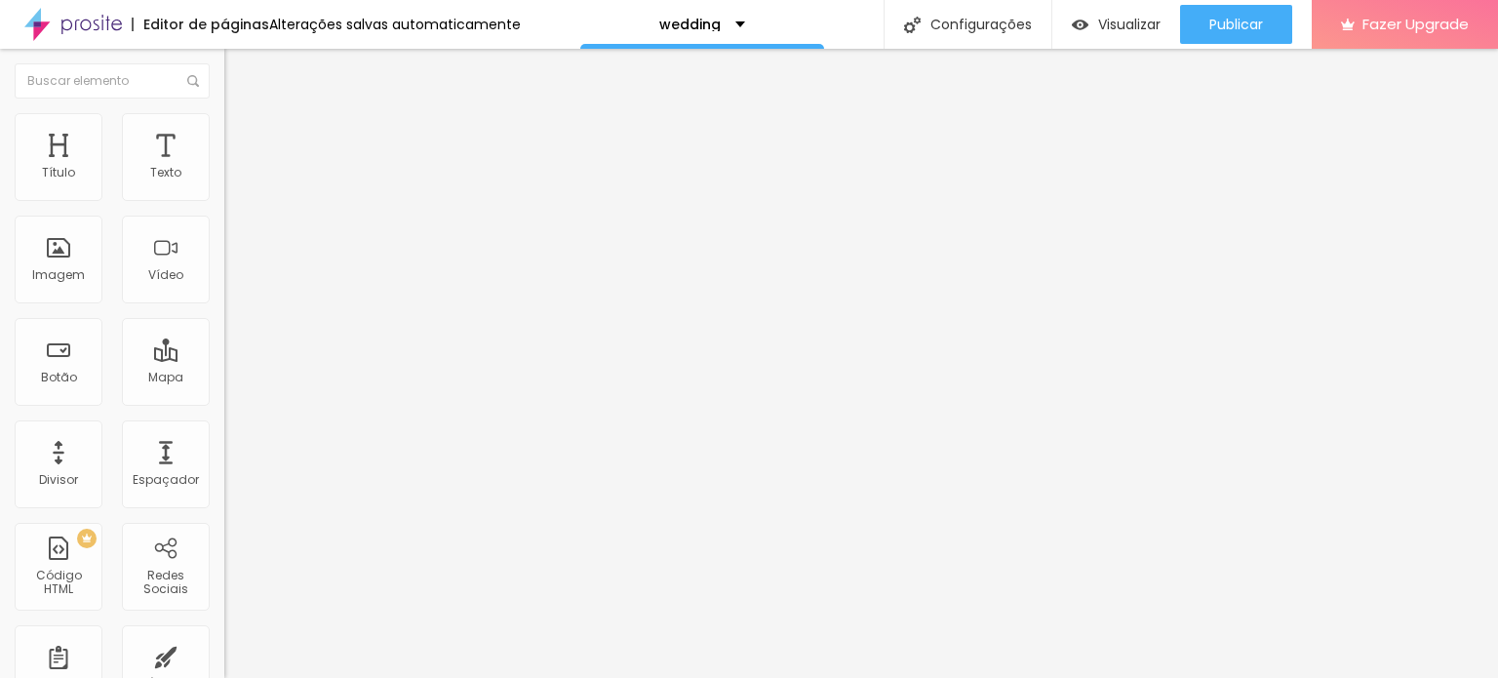
click at [224, 168] on span "Trocar imagem" at bounding box center [277, 159] width 106 height 17
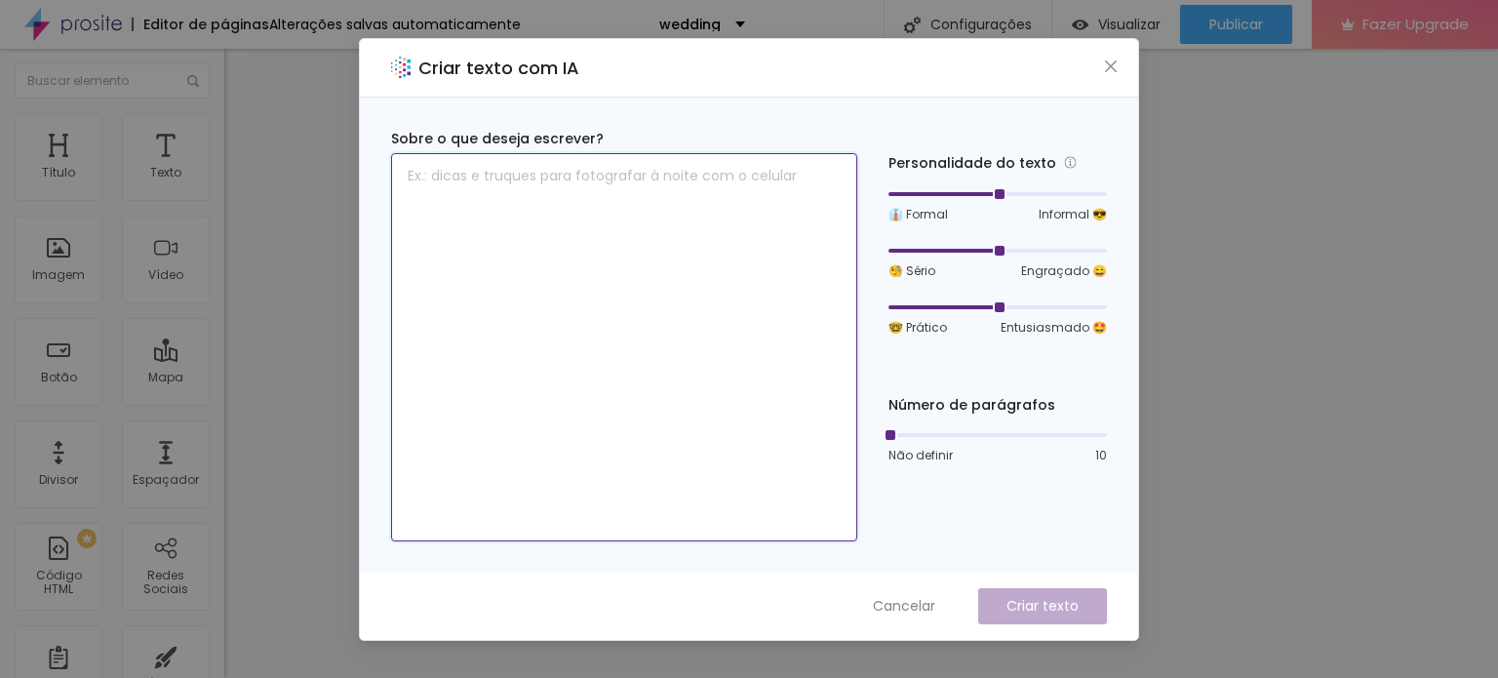
click at [580, 262] on textarea at bounding box center [624, 347] width 466 height 388
type textarea "s"
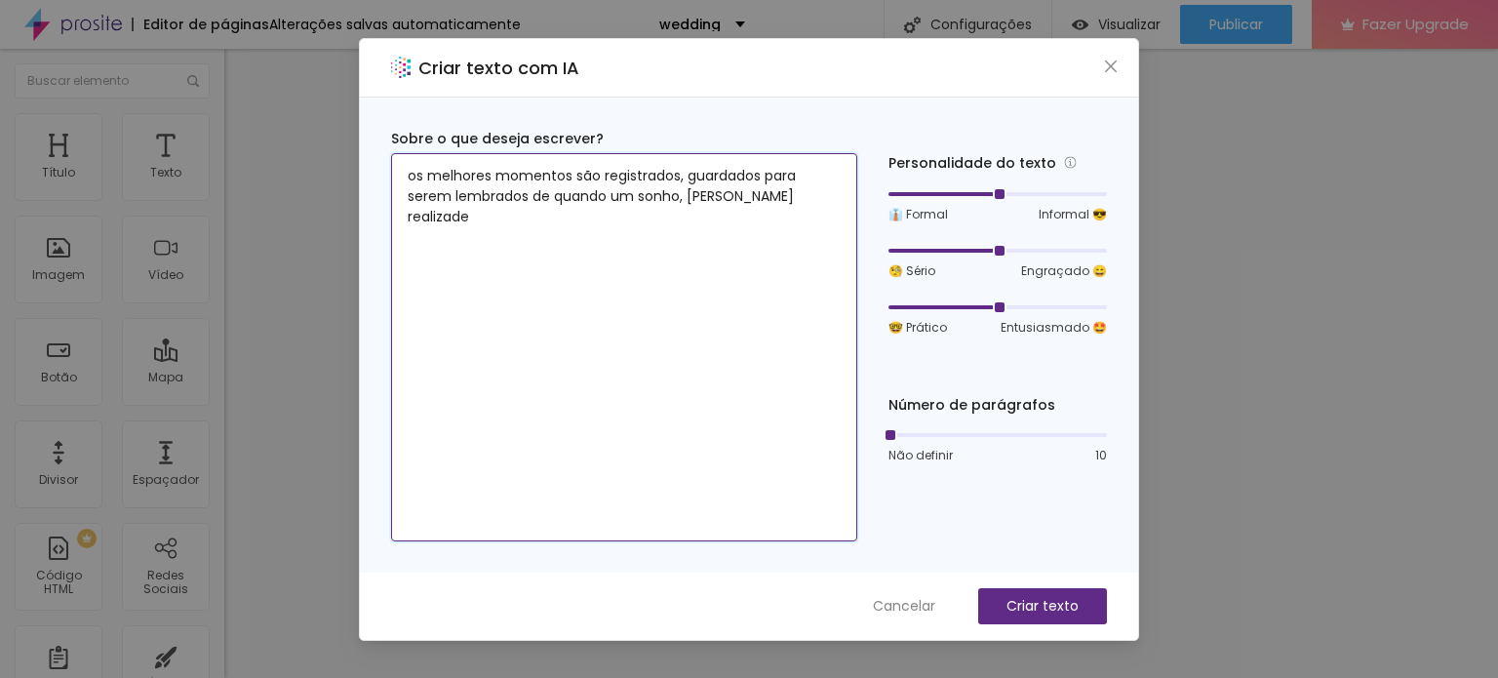
click at [978, 245] on div at bounding box center [998, 251] width 219 height 12
click at [933, 256] on div at bounding box center [998, 251] width 219 height 12
click at [1041, 307] on div at bounding box center [998, 307] width 219 height 12
click at [944, 194] on div at bounding box center [998, 194] width 219 height 12
click at [900, 440] on div at bounding box center [998, 435] width 219 height 12
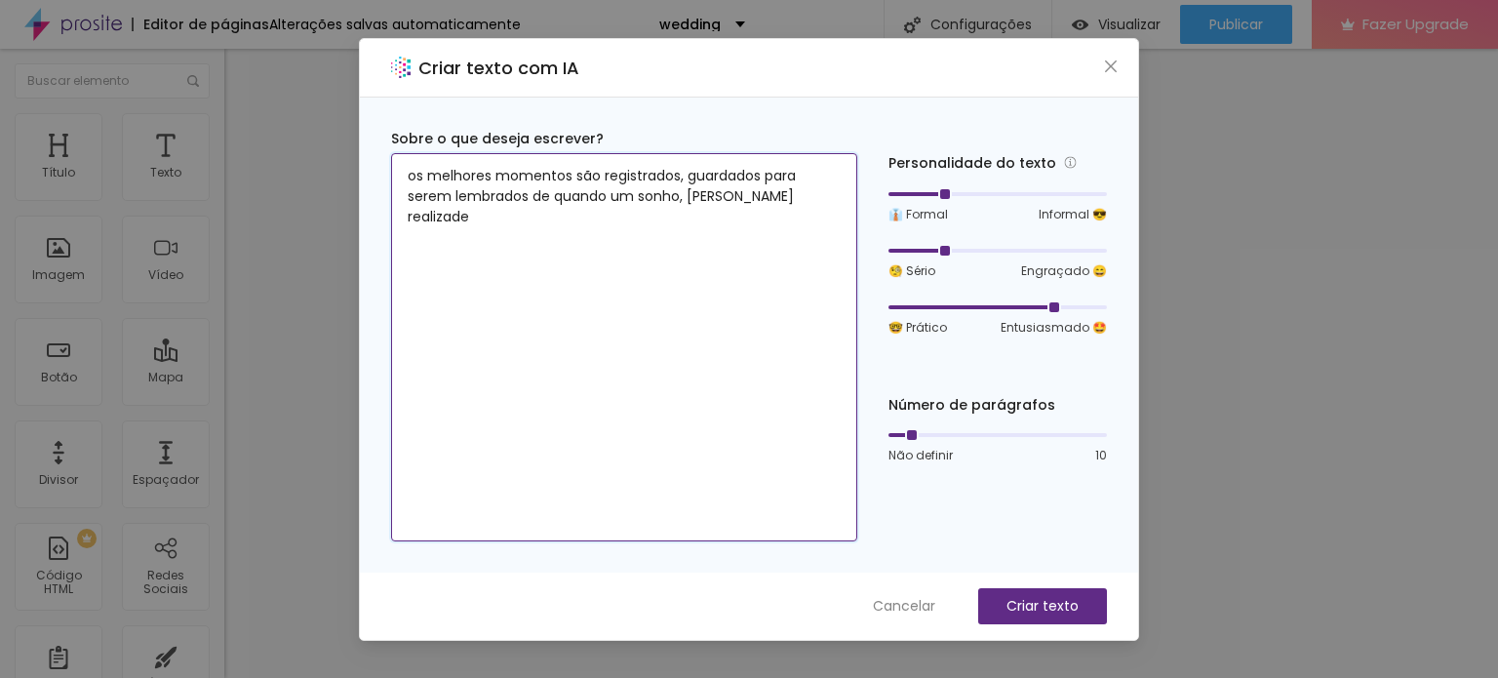
drag, startPoint x: 922, startPoint y: 434, endPoint x: 937, endPoint y: 431, distance: 15.9
click at [937, 431] on div at bounding box center [998, 435] width 219 height 12
type textarea "os melhores momentos são registrados, guardados para serem lembrados de quando …"
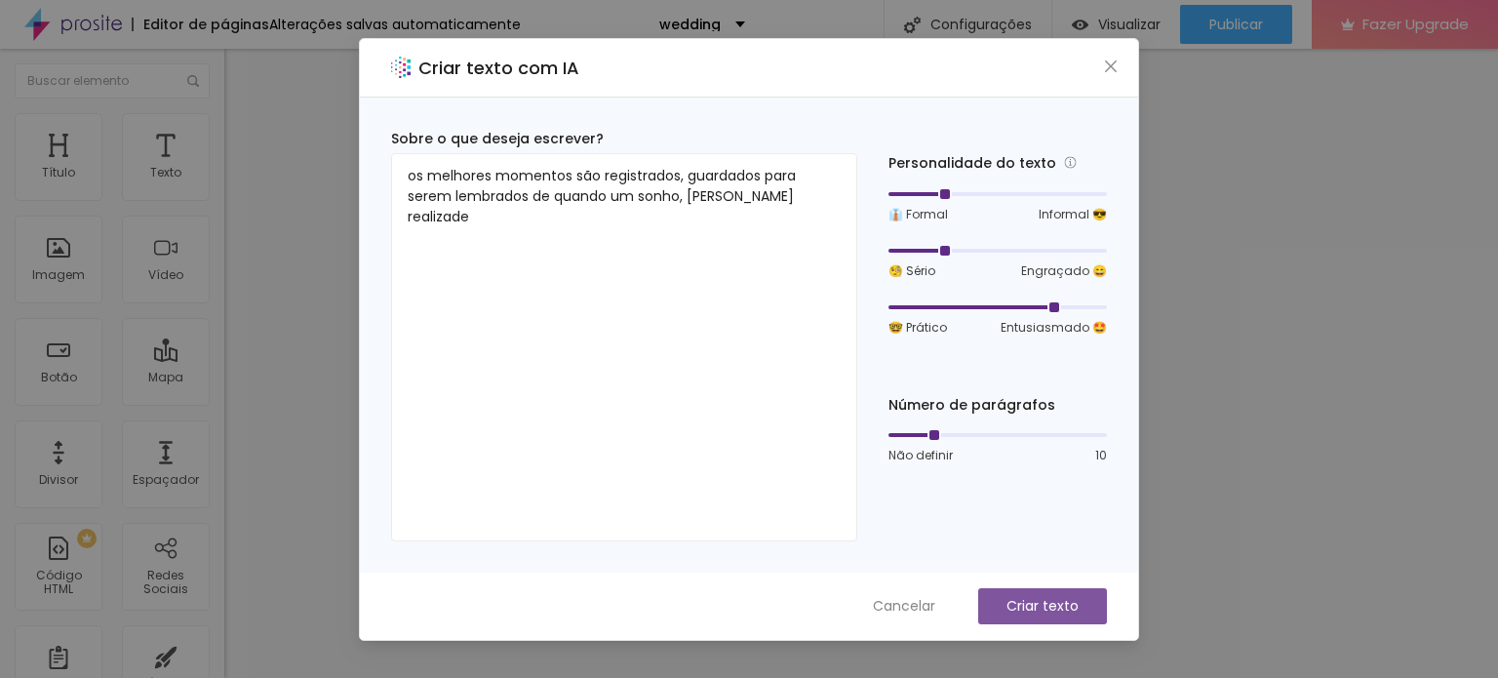
click at [1066, 594] on button "Criar texto" at bounding box center [1042, 606] width 129 height 36
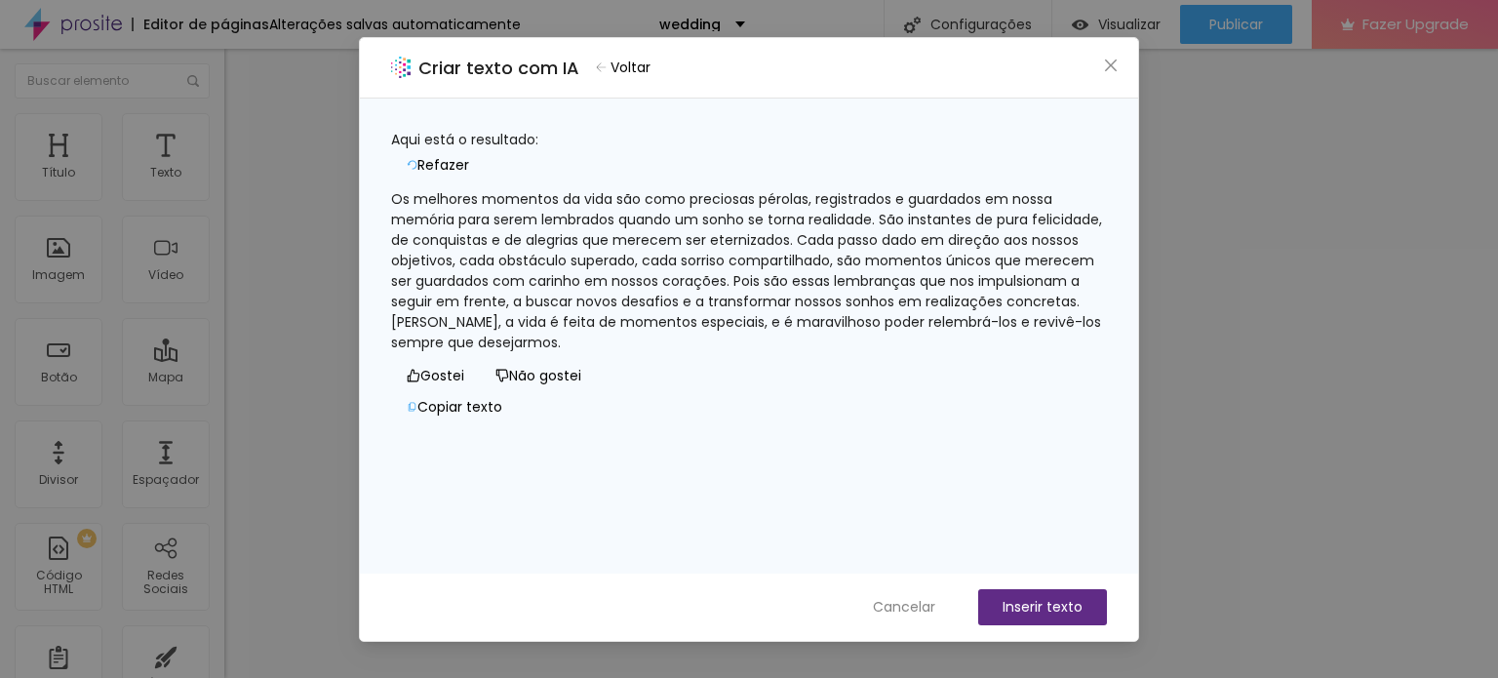
click at [907, 208] on div "Os melhores momentos da vida são como preciosas pérolas, registrados e guardado…" at bounding box center [749, 271] width 716 height 164
click at [901, 209] on div "Os melhores momentos da vida são como preciosas pérolas, registrados e guardado…" at bounding box center [749, 271] width 716 height 164
click at [905, 206] on div "Os melhores momentos da vida são como preciosas pérolas, registrados e guardado…" at bounding box center [749, 271] width 716 height 164
click at [916, 220] on div "Os melhores momentos da vida são como preciosas pérolas, registrados e guardado…" at bounding box center [749, 271] width 716 height 164
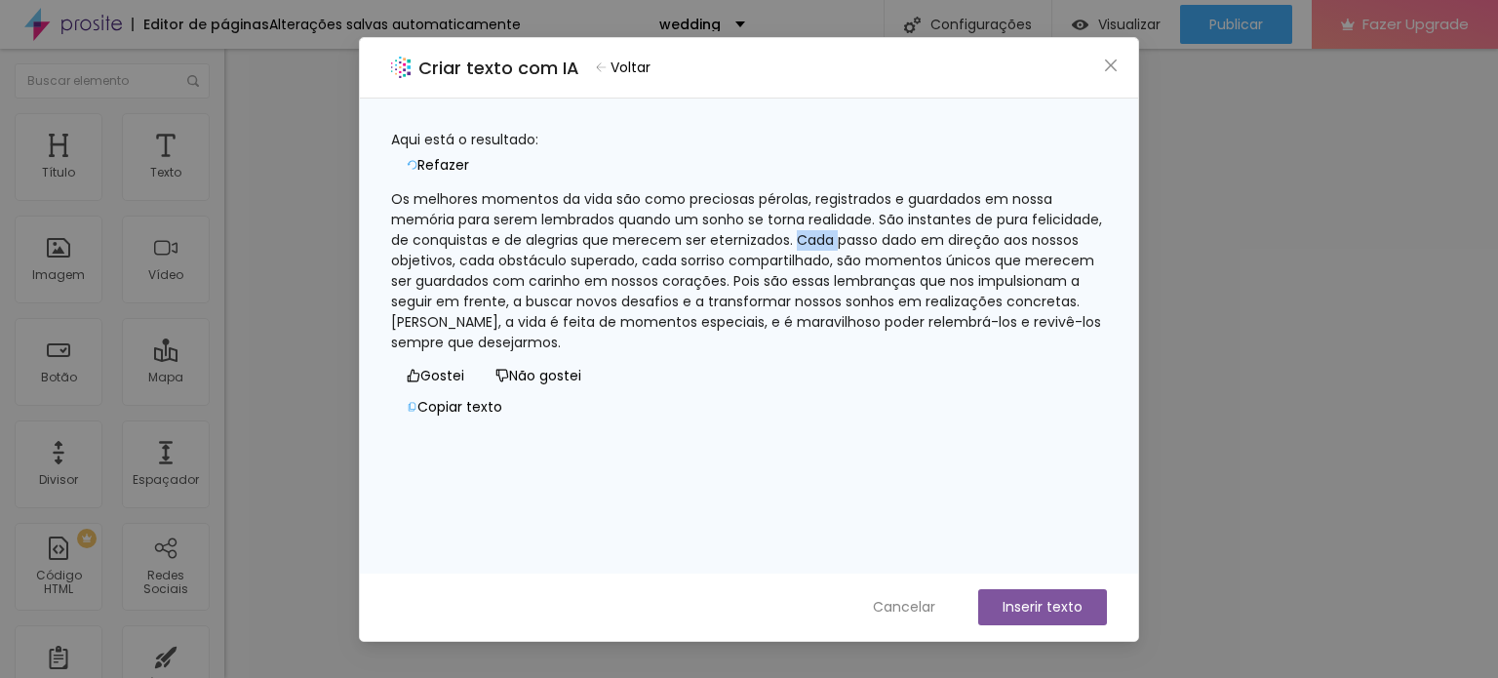
click at [1057, 596] on button "Inserir texto" at bounding box center [1042, 607] width 129 height 36
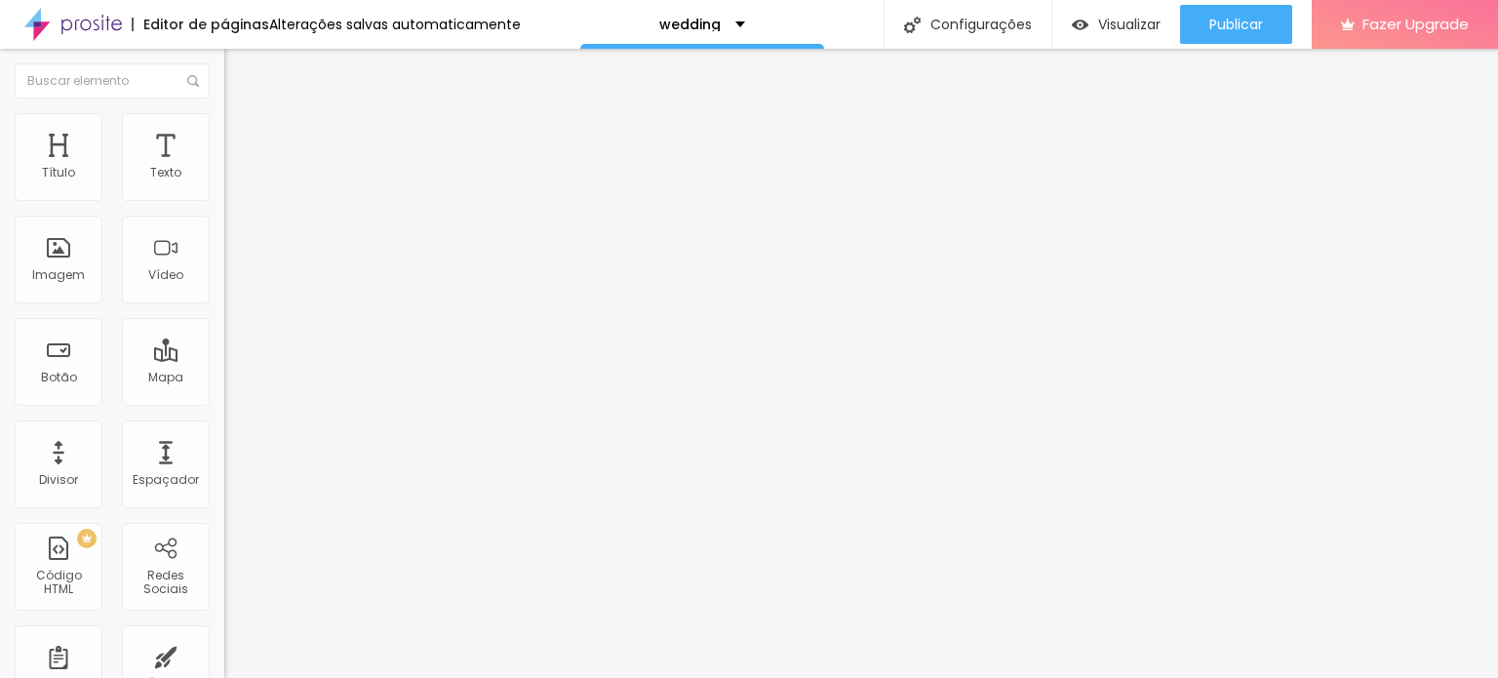
click at [224, 450] on div "Editar Coluna Conteúdo Estilo Avançado Alinhamento" at bounding box center [336, 363] width 224 height 629
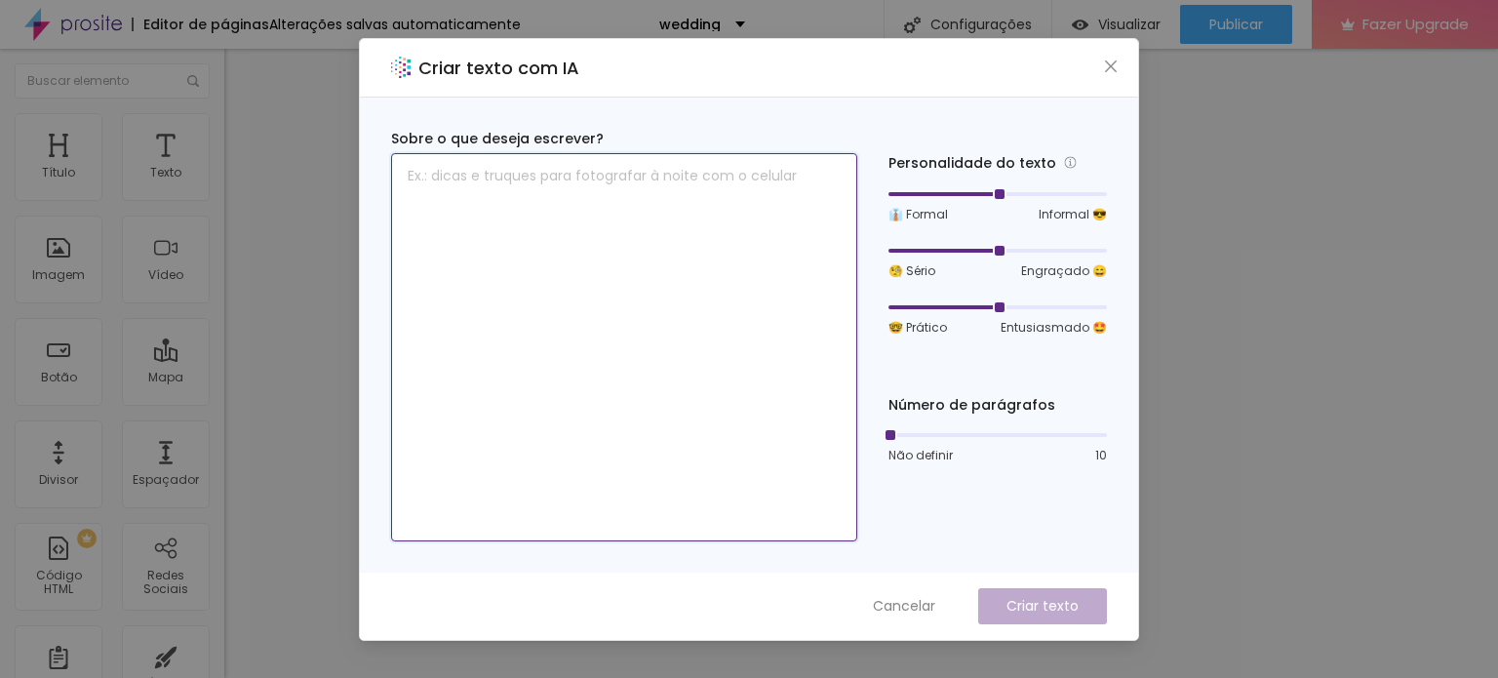
click at [634, 227] on textarea at bounding box center [624, 347] width 466 height 388
click at [964, 193] on div at bounding box center [998, 194] width 219 height 12
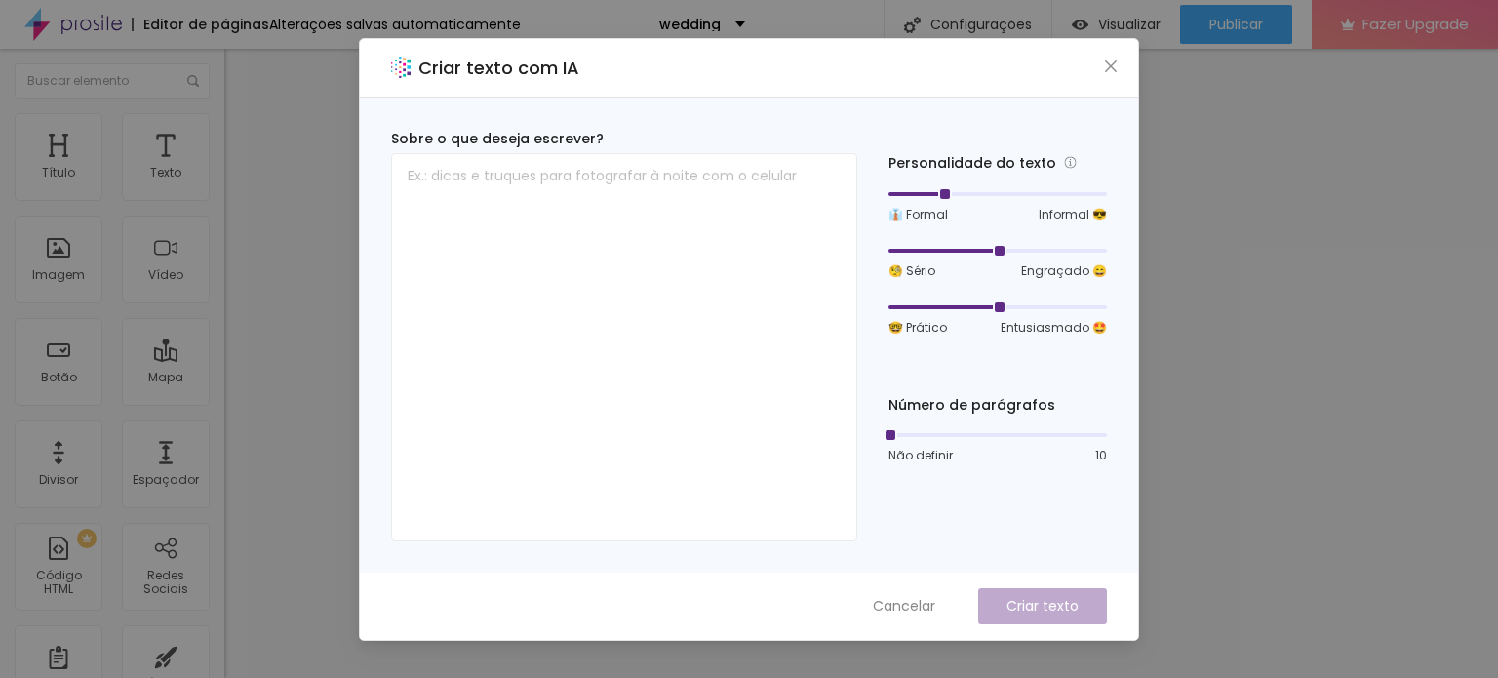
click at [940, 257] on div "🧐 Sério Engraçado 😄" at bounding box center [998, 261] width 219 height 37
click at [948, 250] on div at bounding box center [998, 251] width 219 height 12
click at [960, 303] on div at bounding box center [998, 307] width 219 height 12
click at [1032, 313] on div "🤓 Prático Entusiasmado 🤩" at bounding box center [998, 317] width 219 height 37
click at [1050, 310] on div at bounding box center [998, 307] width 219 height 12
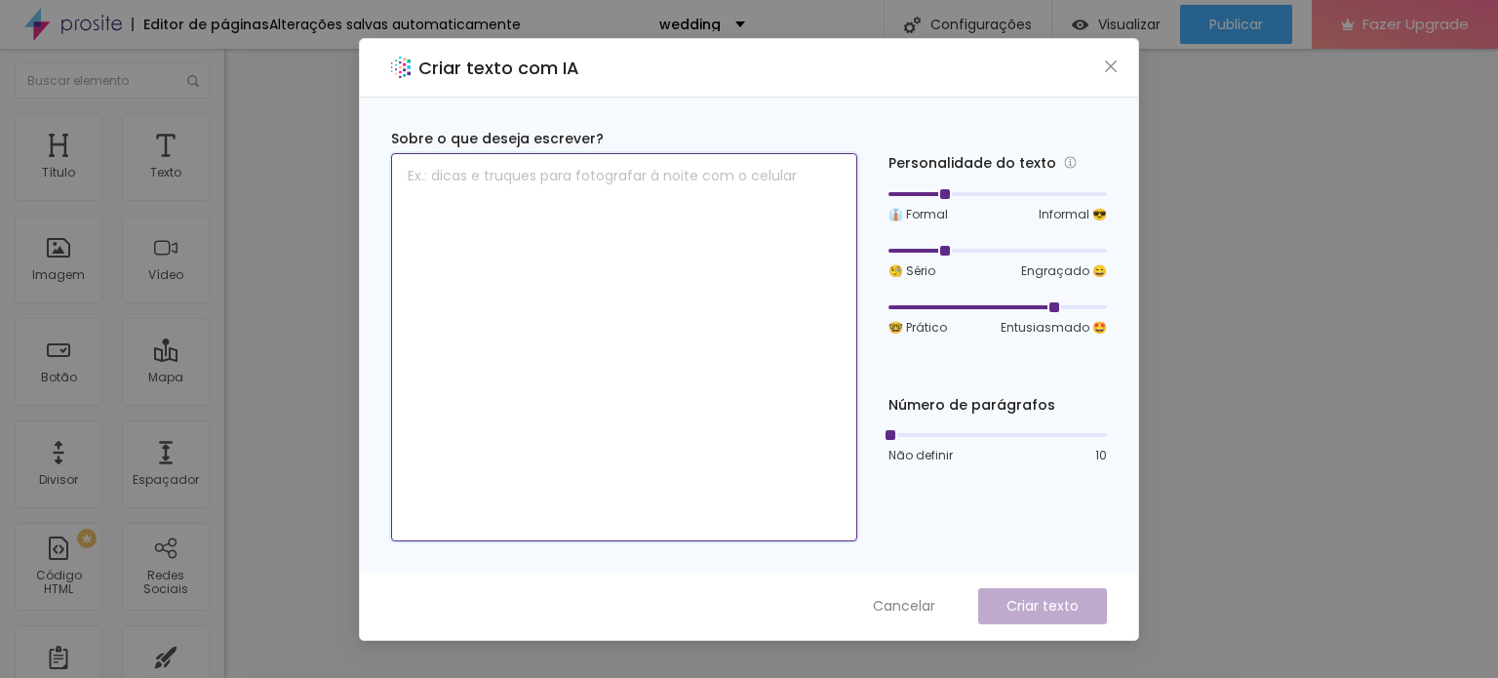
click at [548, 193] on textarea at bounding box center [624, 347] width 466 height 388
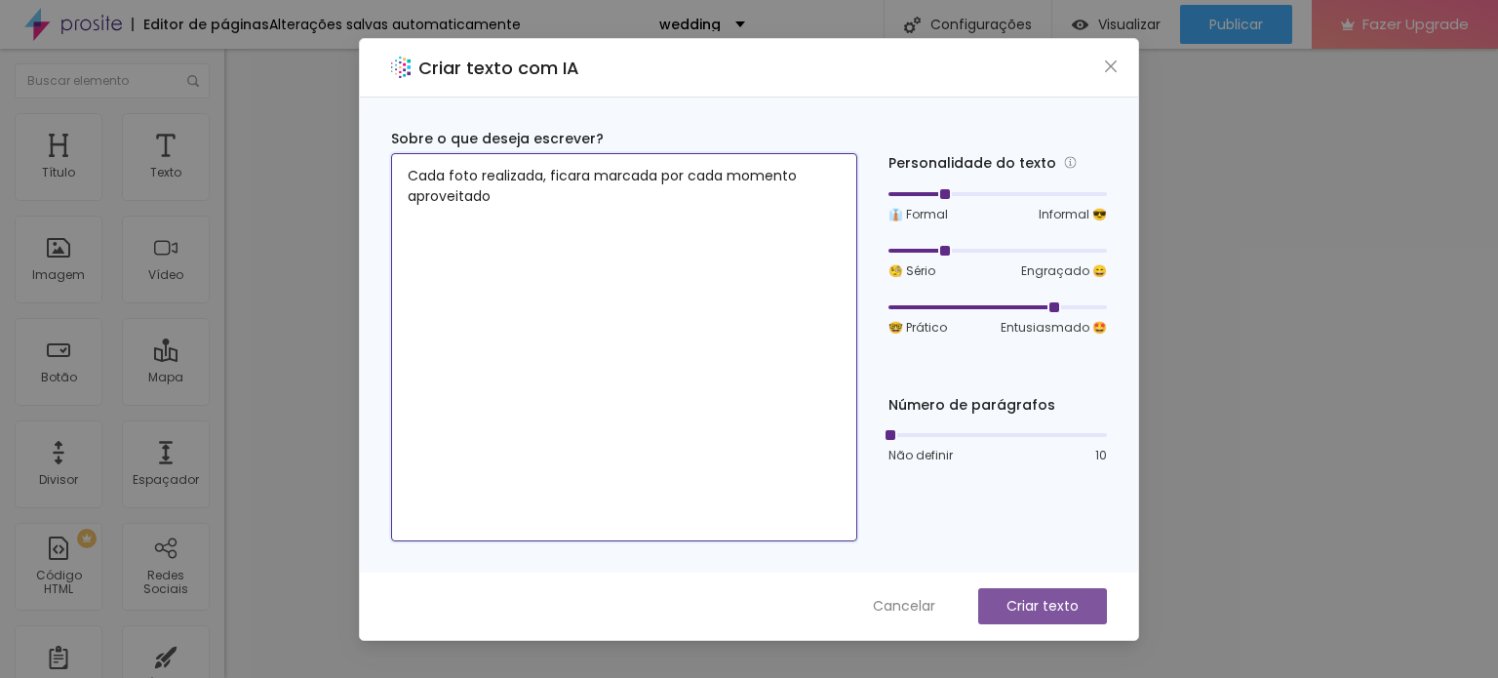
type textarea "Cada foto realizada, ficara marcada por cada momento aproveitado"
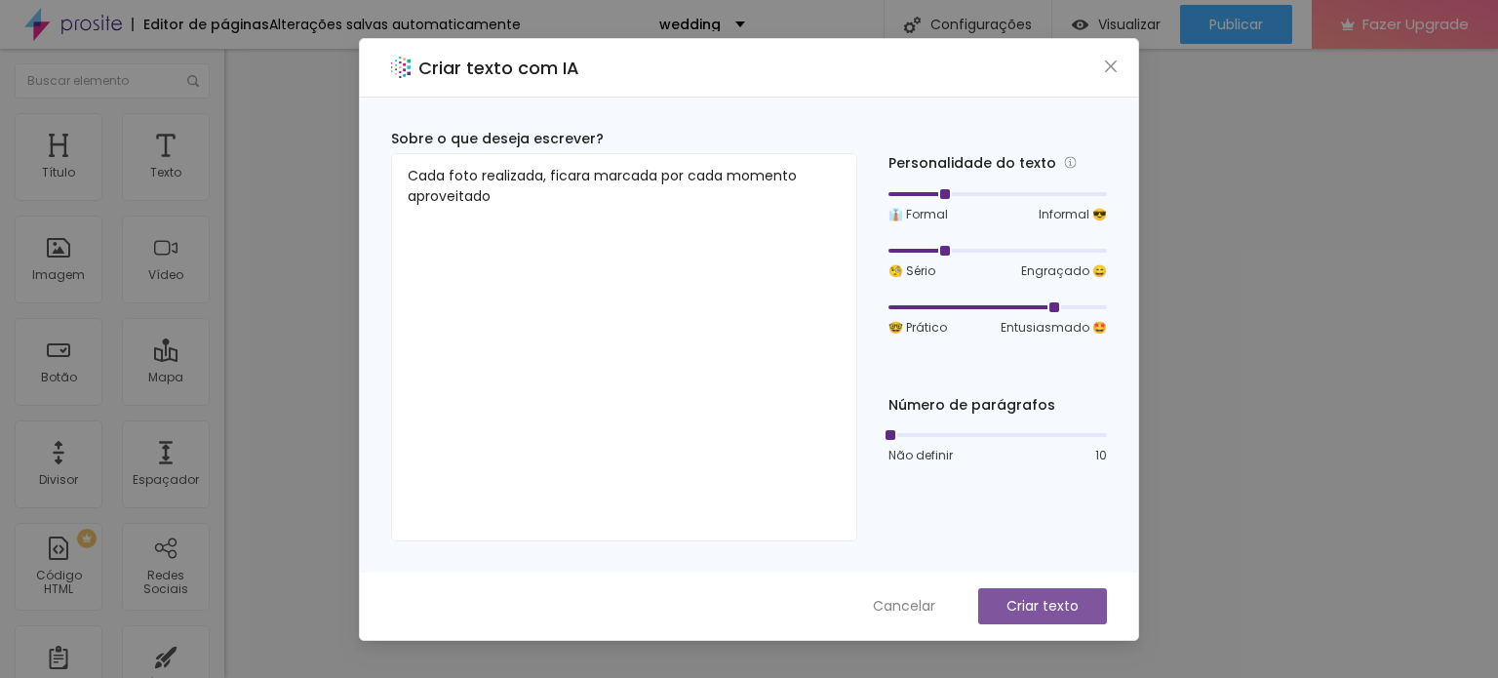
click at [1038, 614] on p "Criar texto" at bounding box center [1043, 606] width 72 height 20
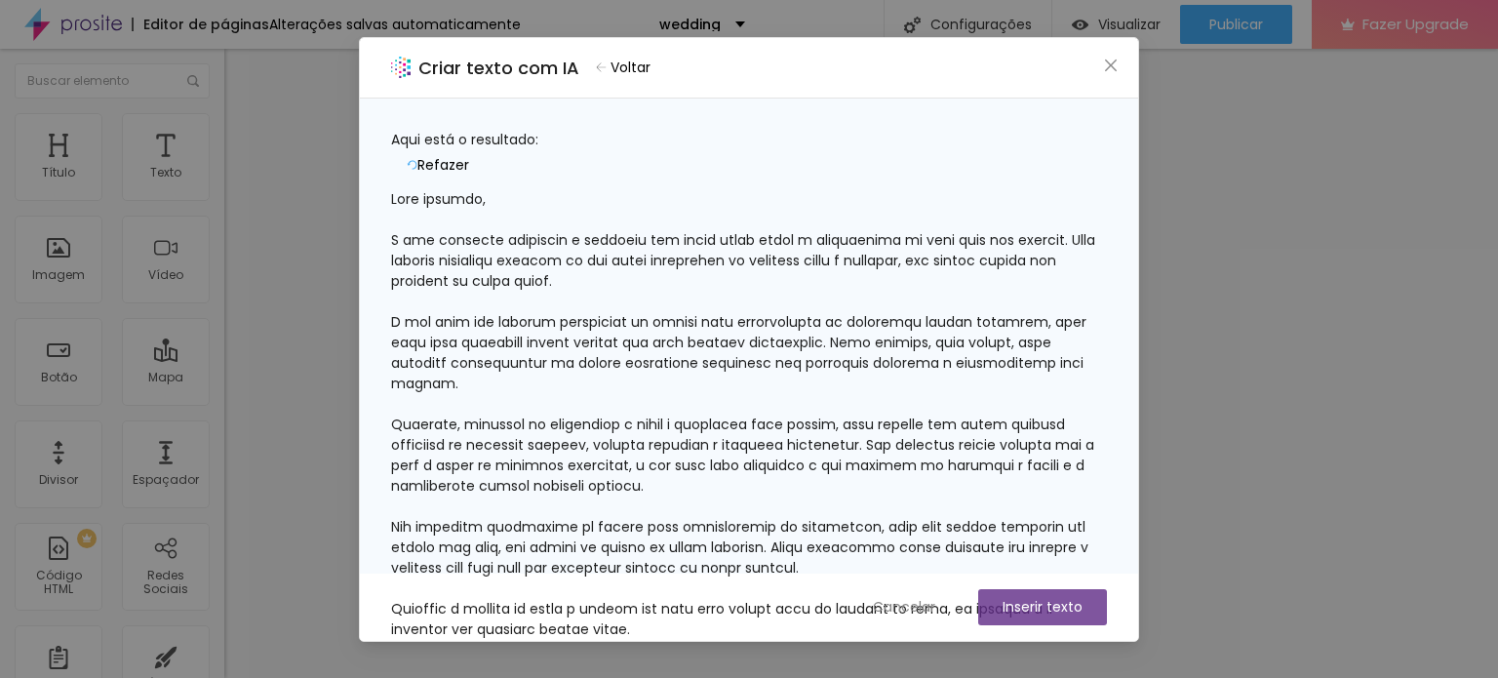
scroll to position [285, 0]
drag, startPoint x: 497, startPoint y: 448, endPoint x: 386, endPoint y: 393, distance: 123.0
click at [386, 393] on div "Aqui está o resultado: Refazer Gostei Não gostei Copiar texto" at bounding box center [749, 336] width 778 height 475
click at [1026, 604] on button "Inserir texto" at bounding box center [1042, 607] width 129 height 36
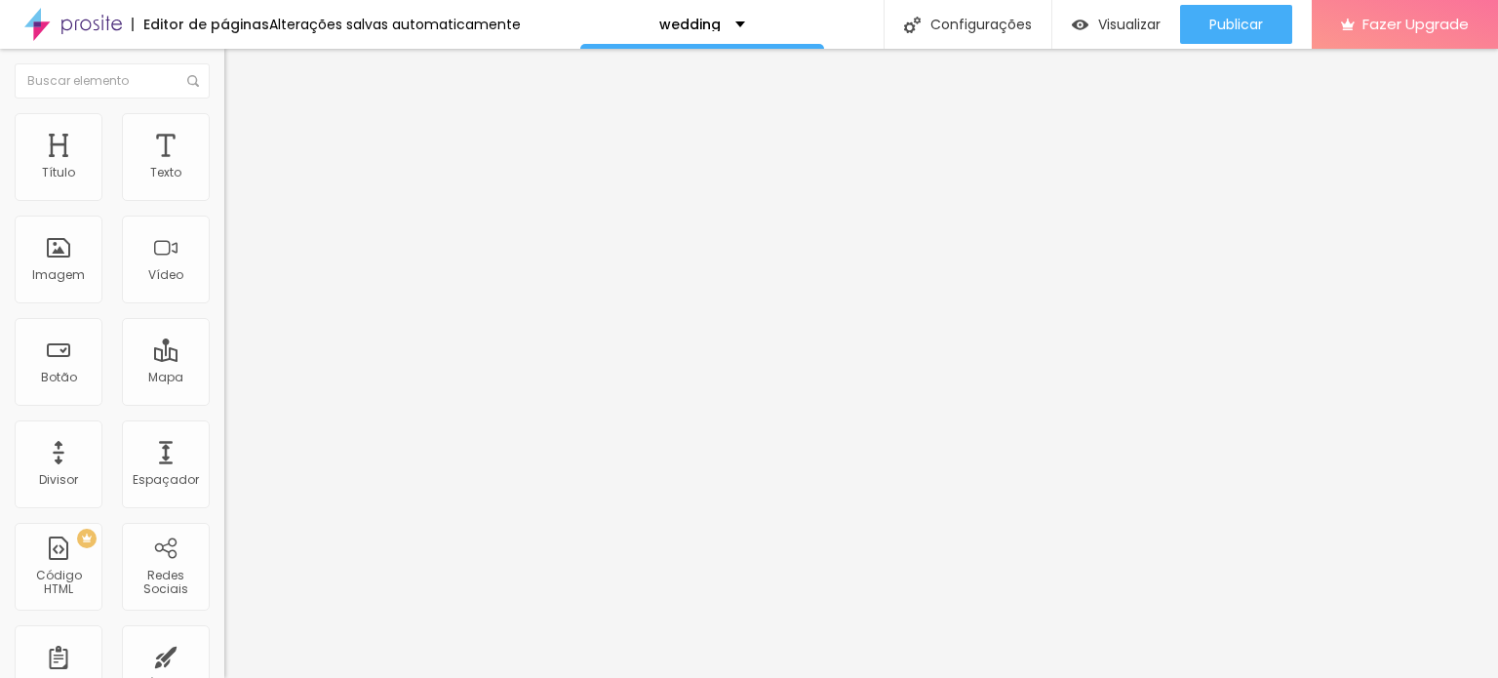
click at [239, 66] on div "Editar Coluna" at bounding box center [299, 71] width 121 height 16
click at [224, 460] on div at bounding box center [336, 469] width 224 height 18
type input "41"
click at [224, 460] on input "range" at bounding box center [287, 468] width 126 height 16
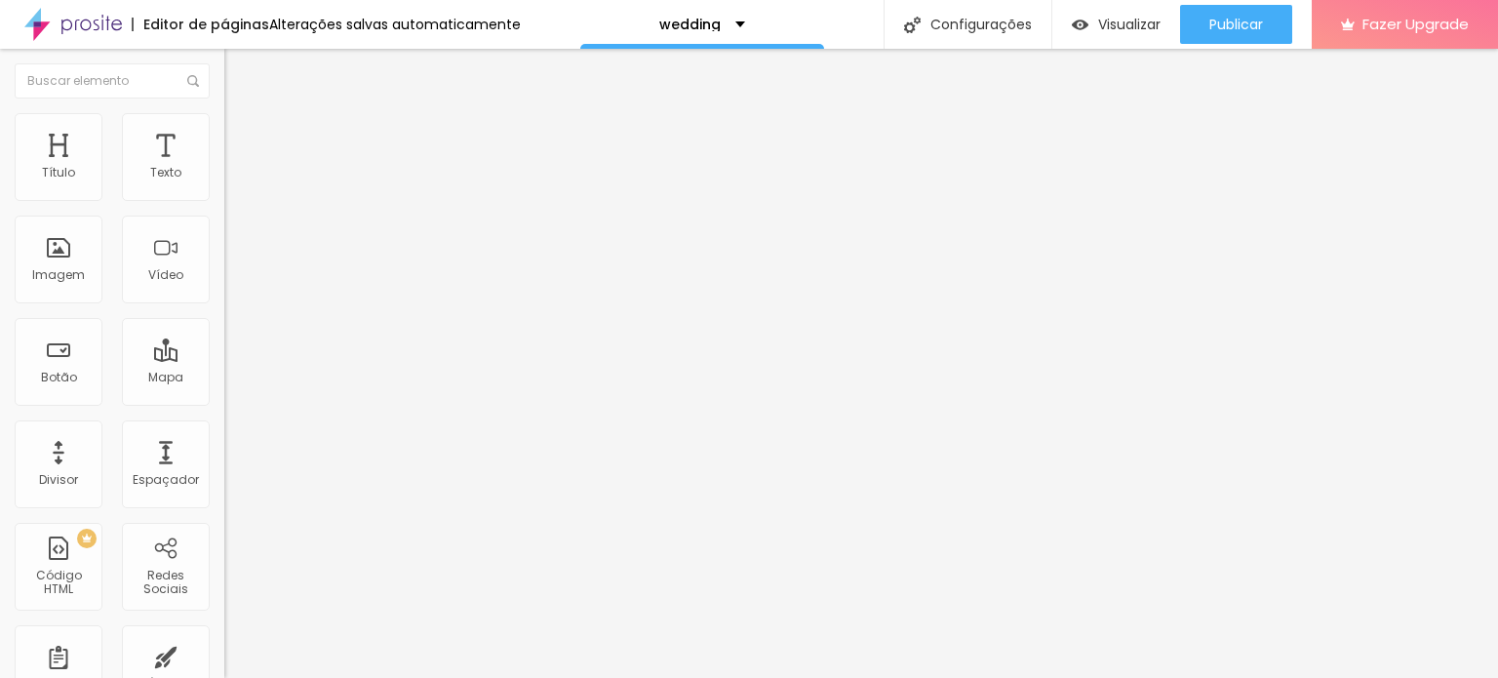
click at [224, 460] on input "range" at bounding box center [287, 468] width 126 height 16
type input "33"
click at [224, 460] on input "range" at bounding box center [287, 468] width 126 height 16
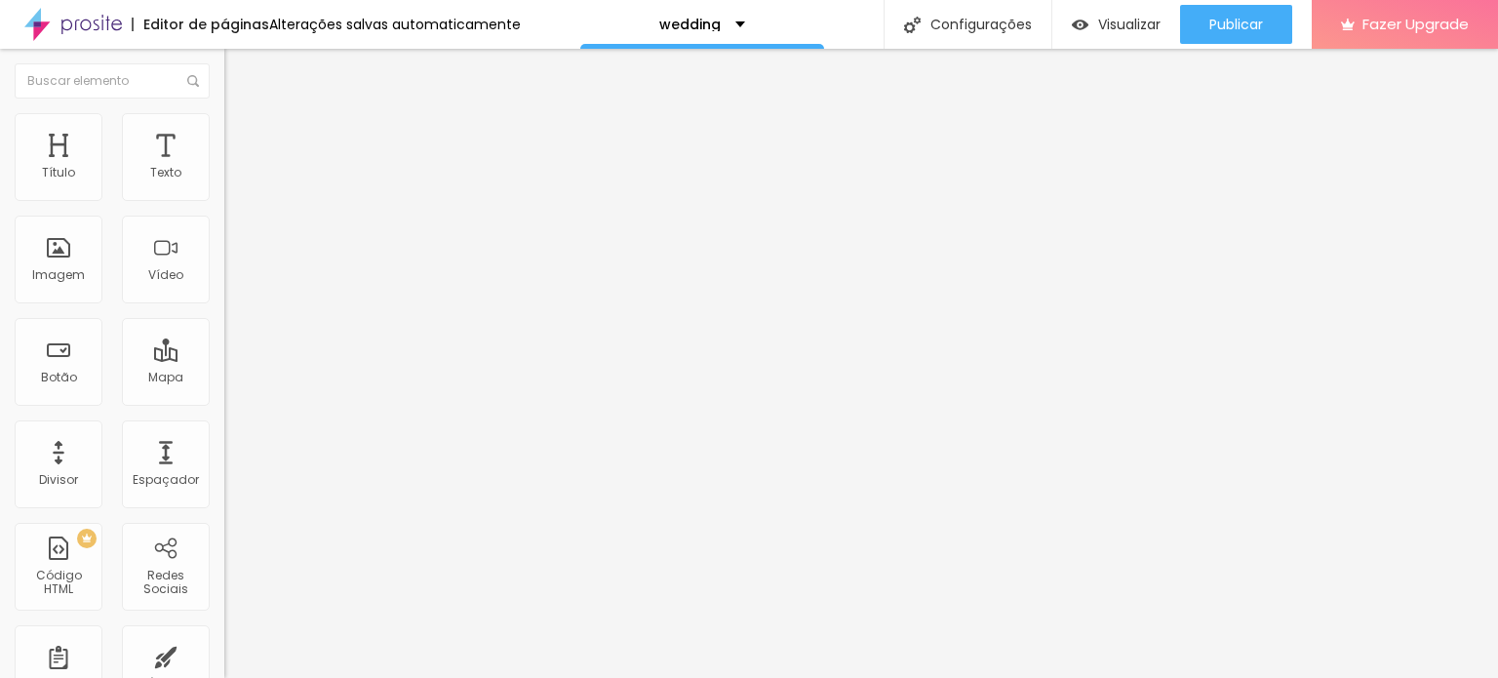
click at [224, 460] on div at bounding box center [336, 469] width 224 height 18
type input "22"
click at [224, 460] on input "range" at bounding box center [287, 468] width 126 height 16
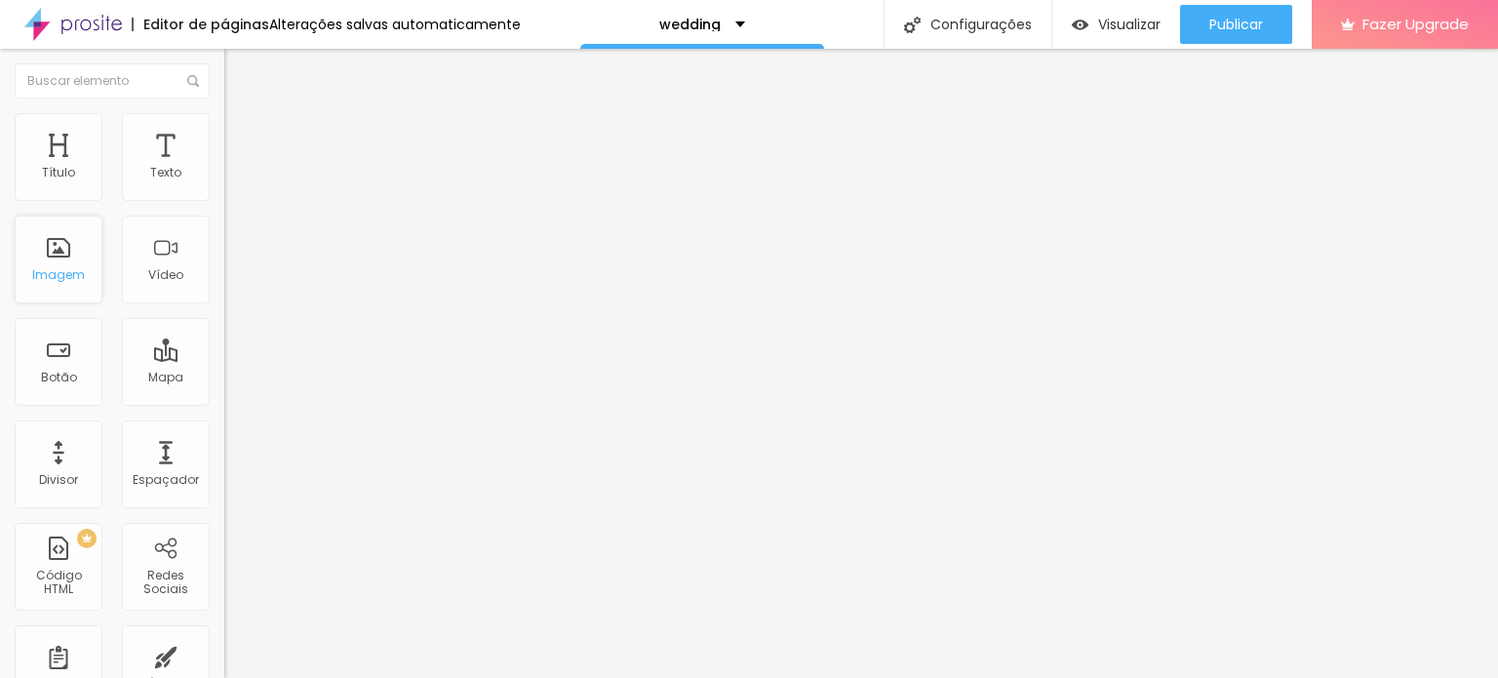
click at [69, 275] on div "Imagem" at bounding box center [58, 275] width 53 height 14
click at [224, 166] on div "Adicionar imagem" at bounding box center [336, 159] width 224 height 14
click at [224, 168] on span "Adicionar imagem" at bounding box center [287, 159] width 126 height 17
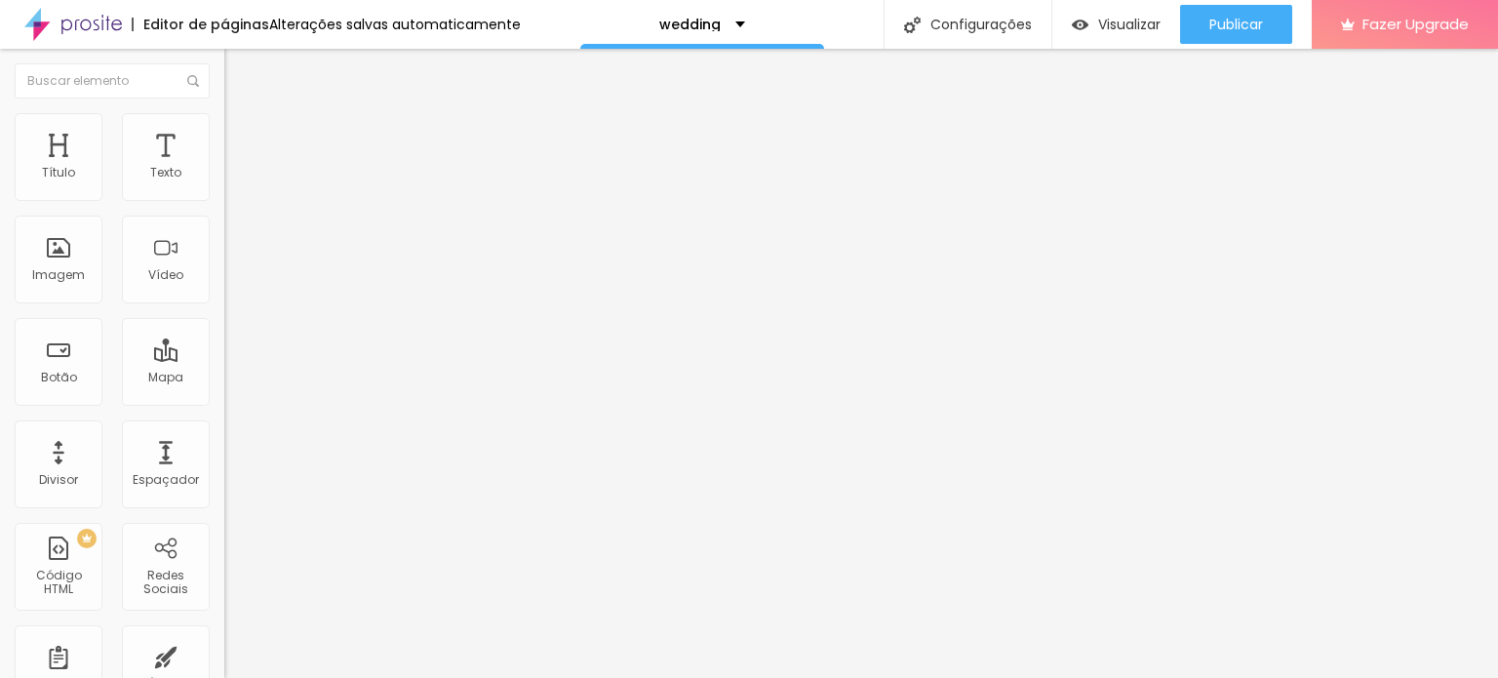
click at [224, 168] on span "Adicionar imagem" at bounding box center [287, 159] width 126 height 17
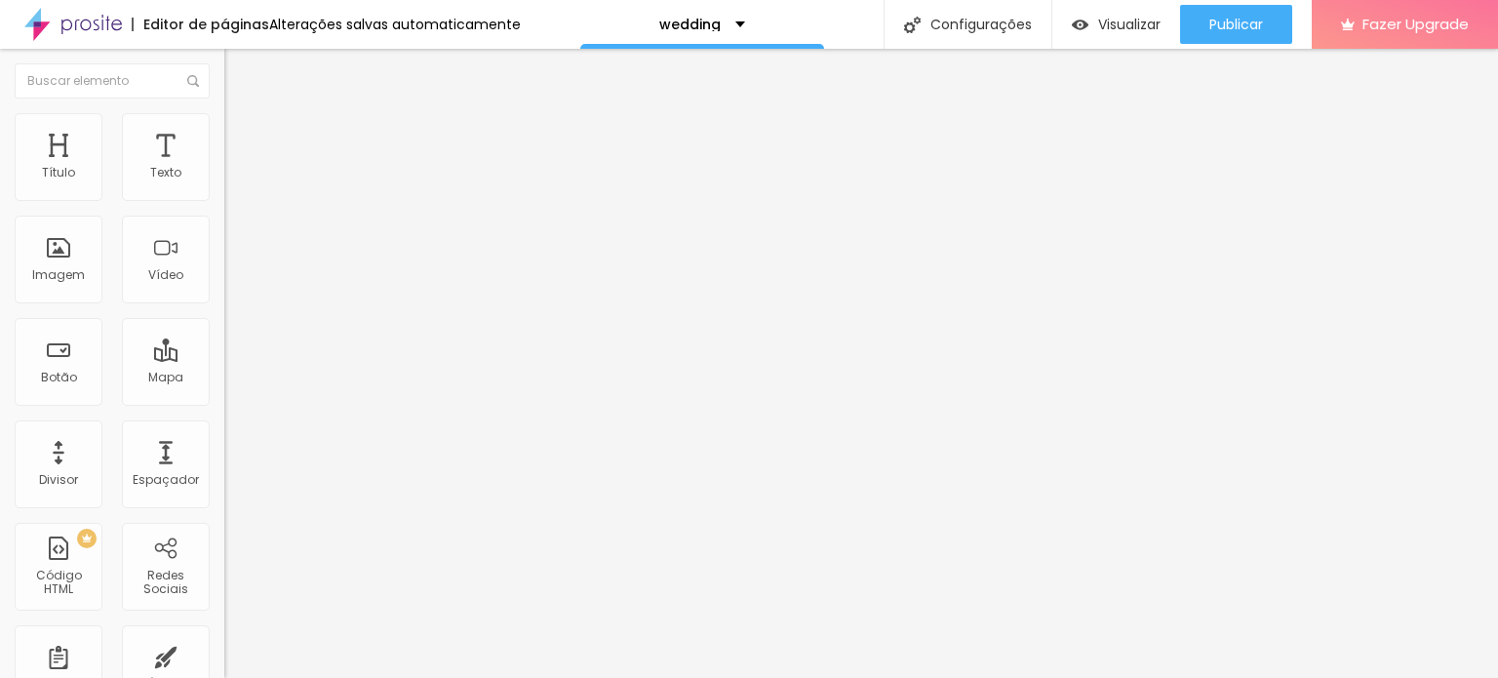
click at [224, 168] on span "Adicionar imagem" at bounding box center [287, 159] width 126 height 17
